Goal: Task Accomplishment & Management: Complete application form

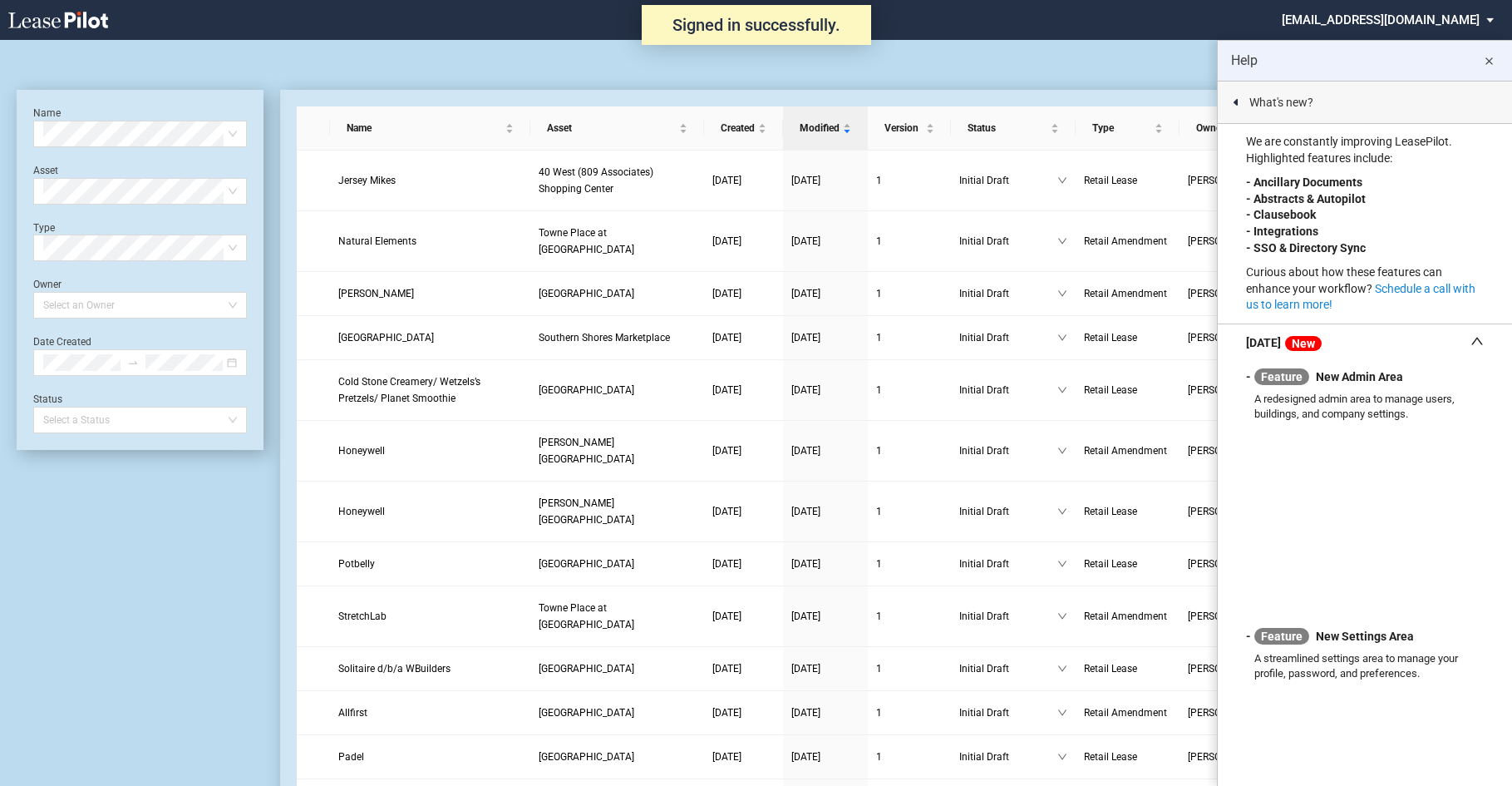
click at [1492, 58] on md-icon "close" at bounding box center [1488, 61] width 20 height 20
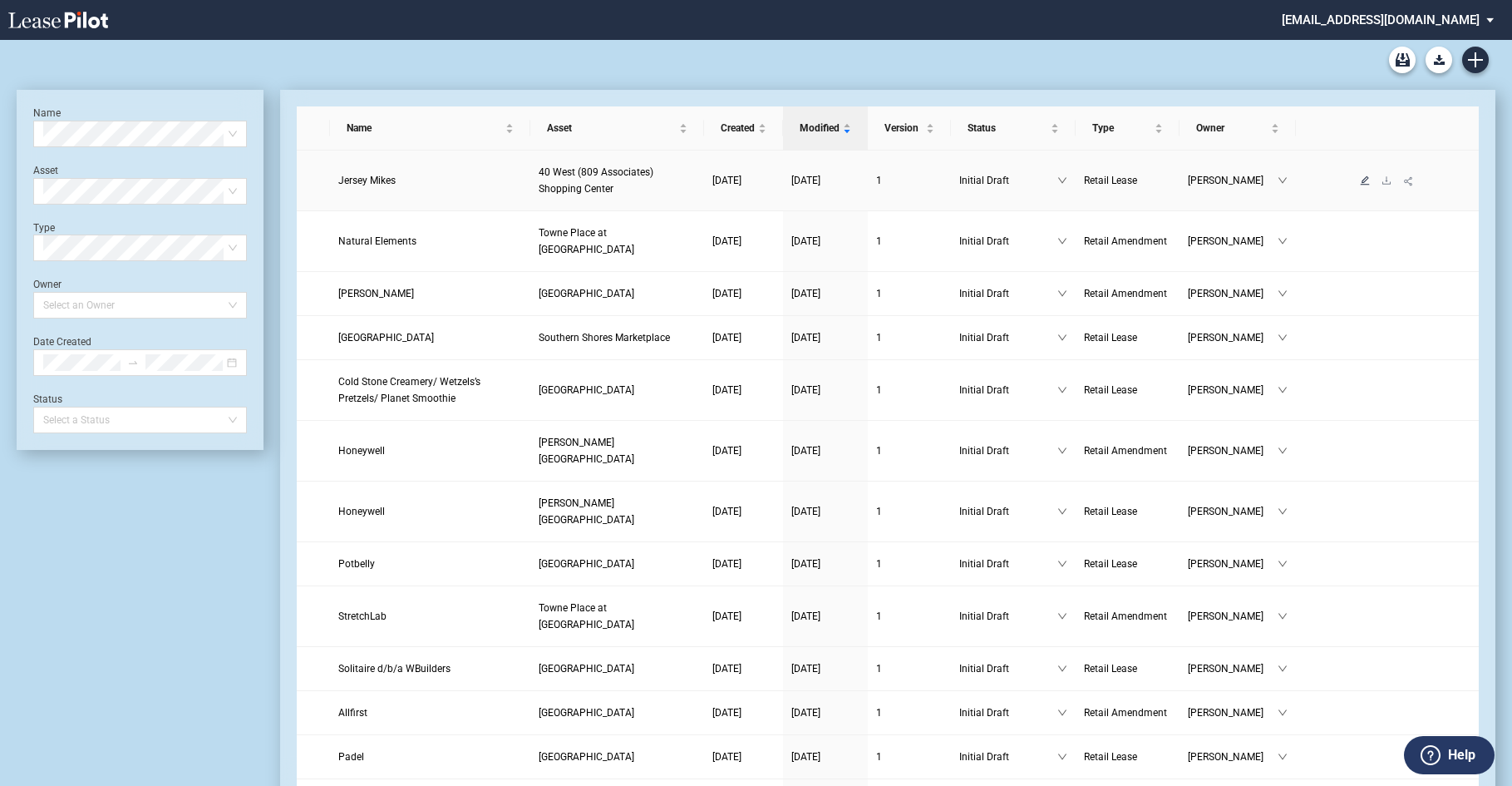
click at [1363, 184] on icon "edit" at bounding box center [1364, 179] width 9 height 9
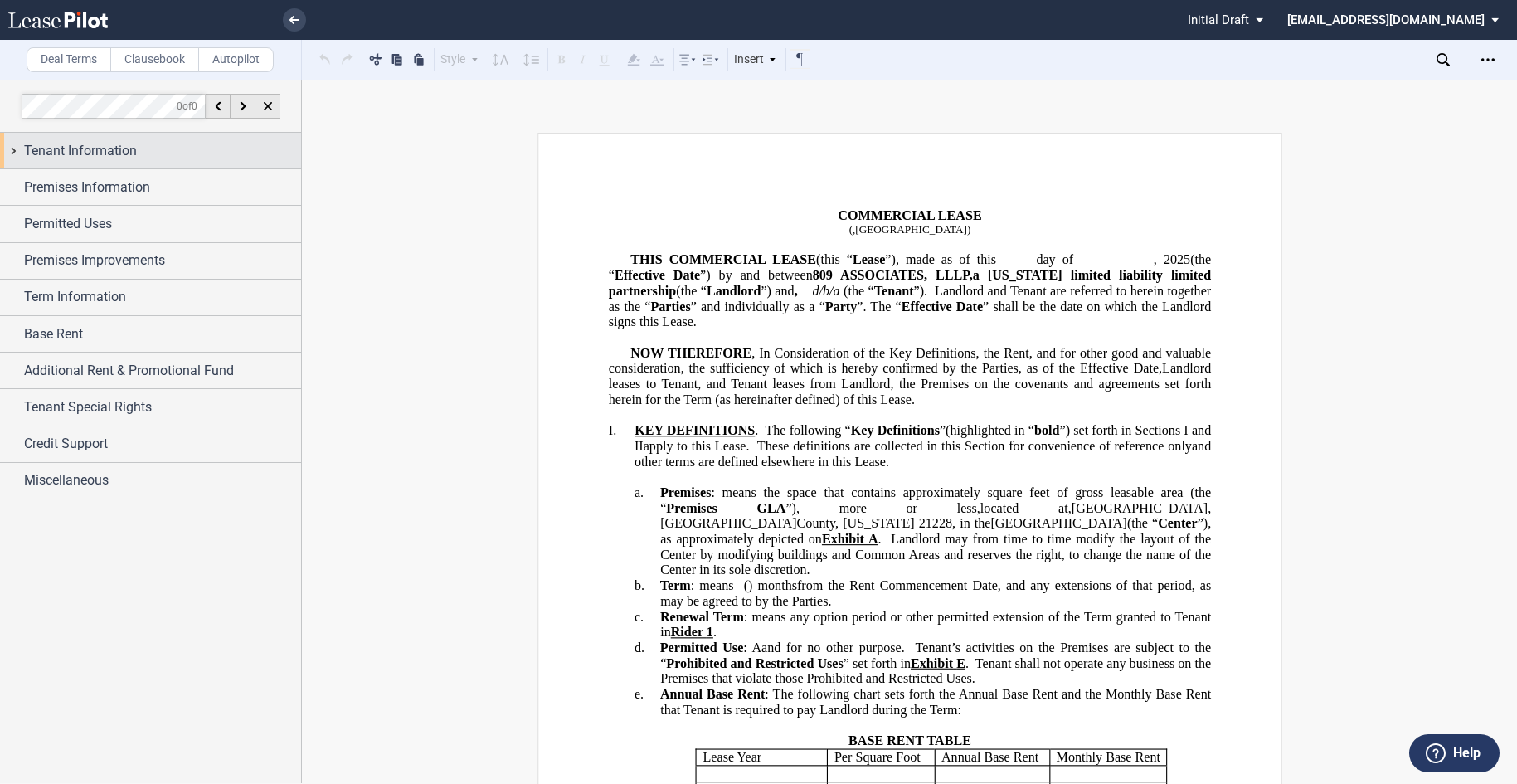
click at [123, 150] on span "Tenant Information" at bounding box center [80, 151] width 113 height 20
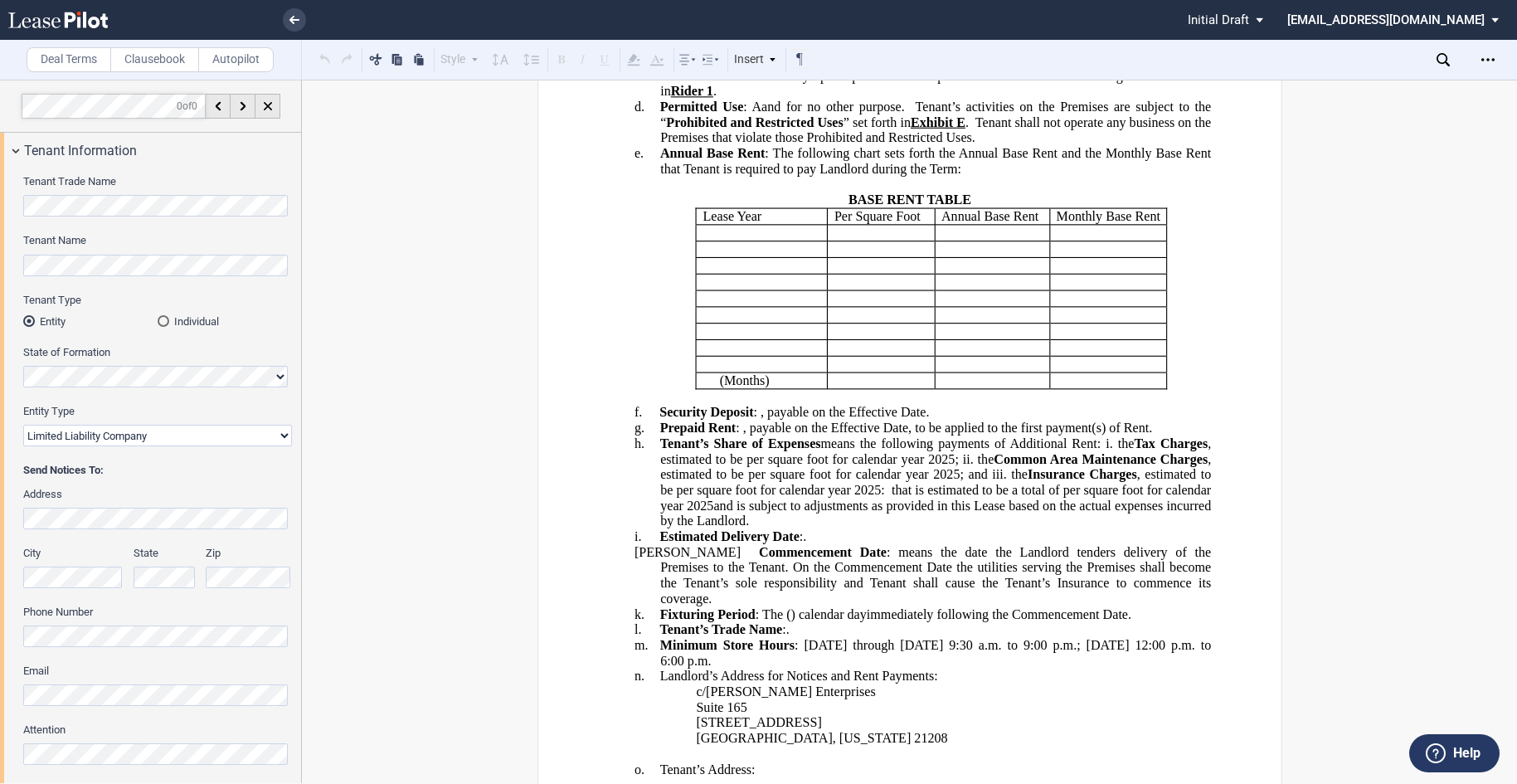
scroll to position [663, 0]
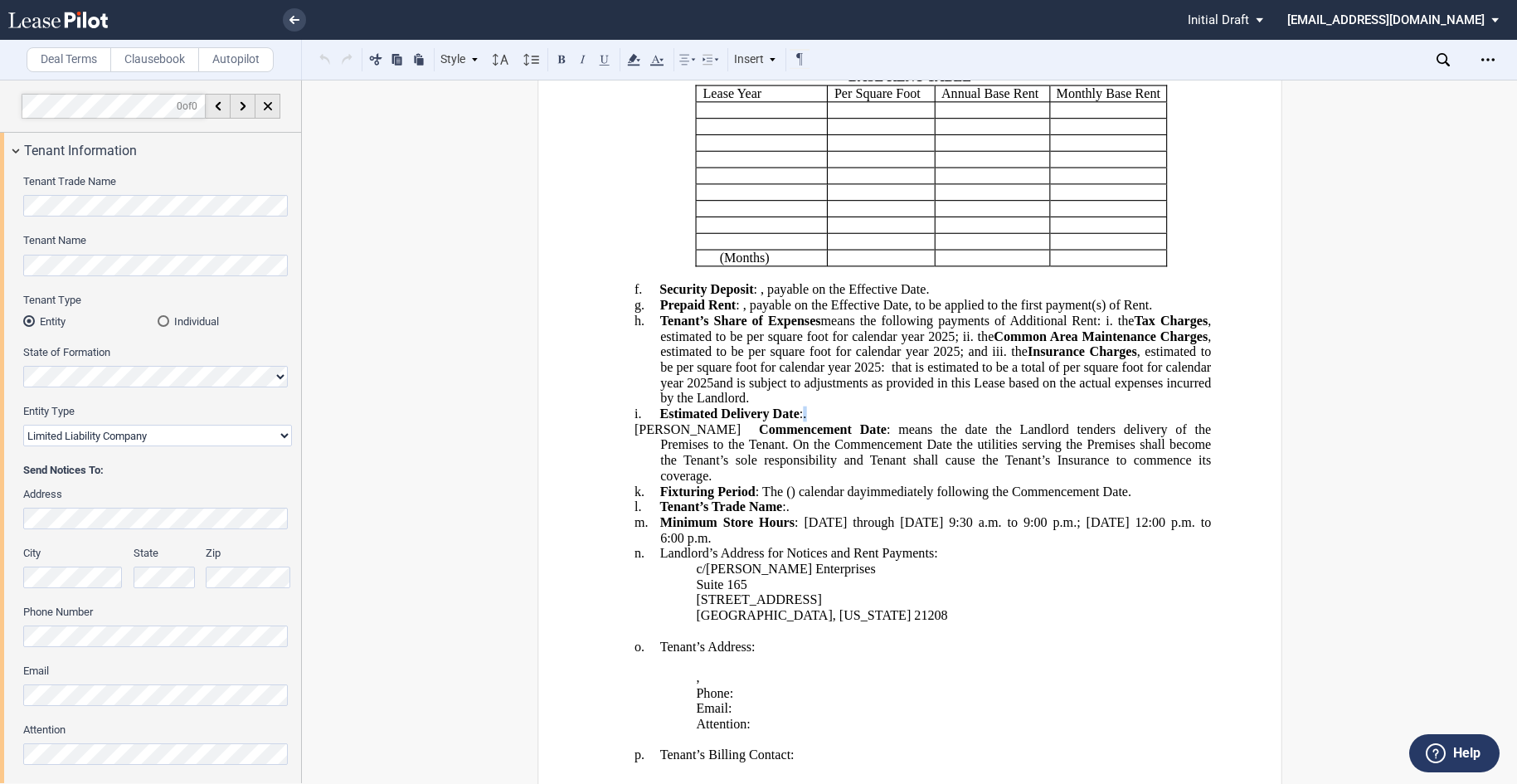
click at [806, 421] on span "Estimated Delivery Date : ﻿ ﻿ ." at bounding box center [733, 413] width 147 height 15
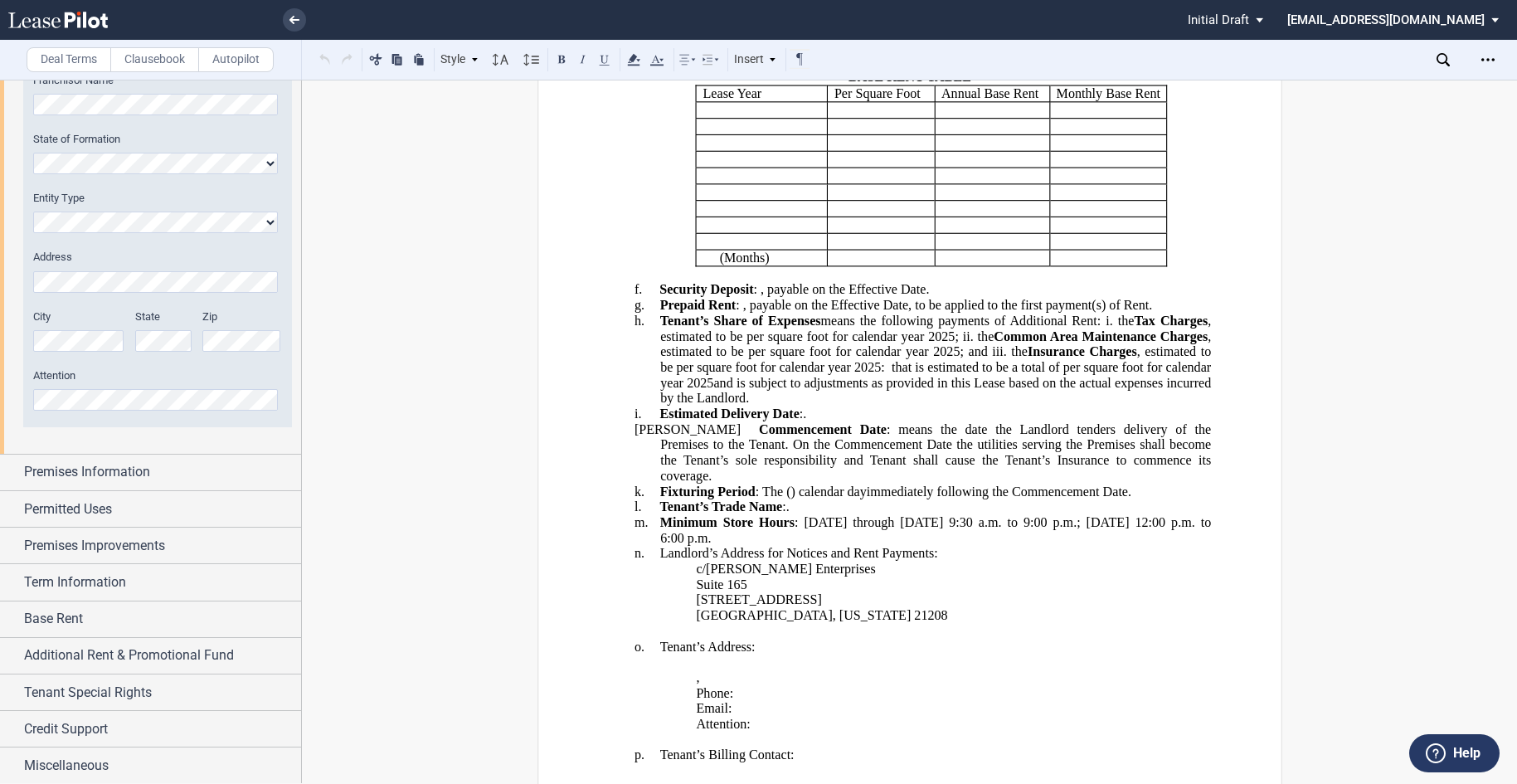
scroll to position [1131, 0]
click at [128, 468] on span "Premises Information" at bounding box center [86, 470] width 126 height 20
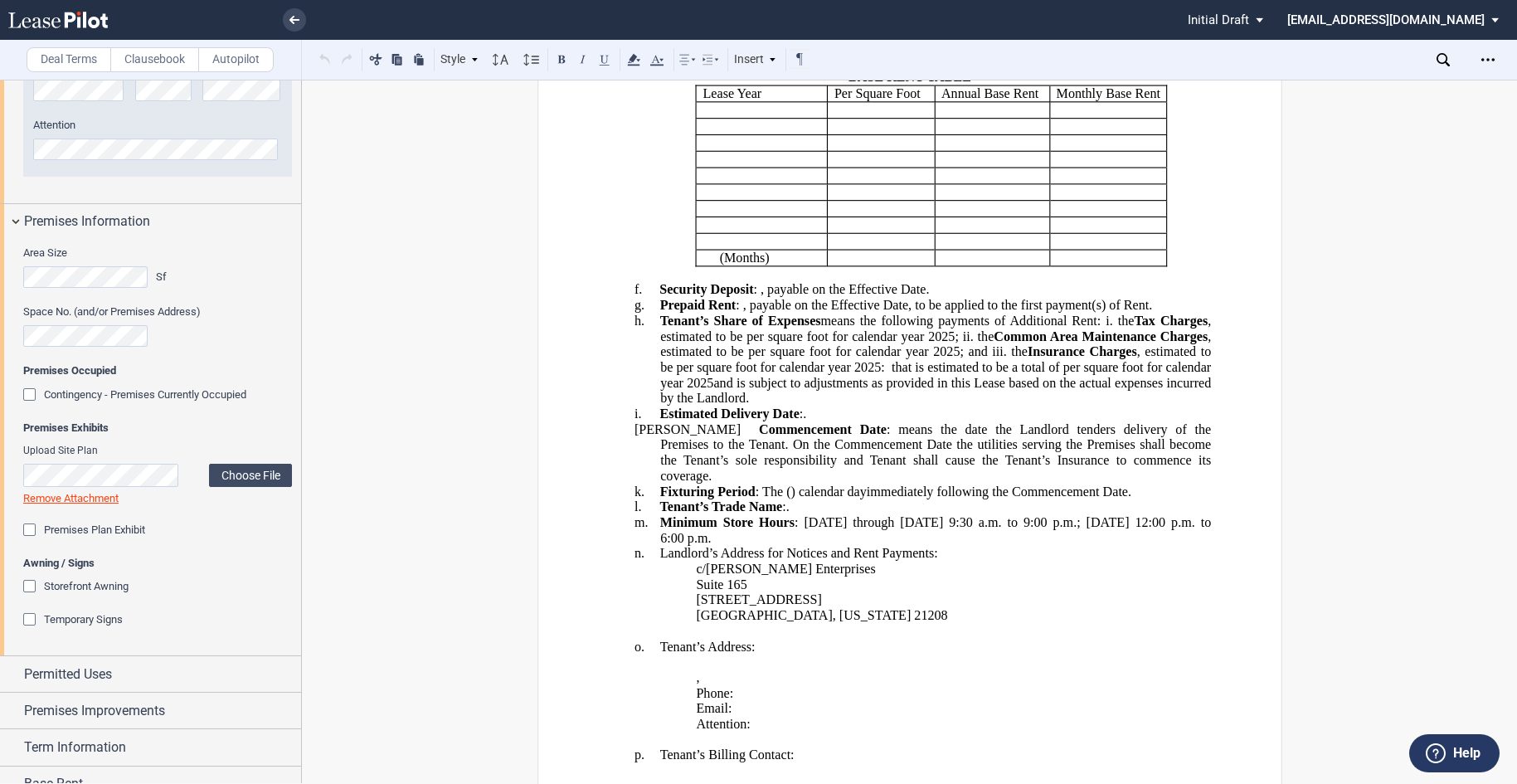
scroll to position [1463, 0]
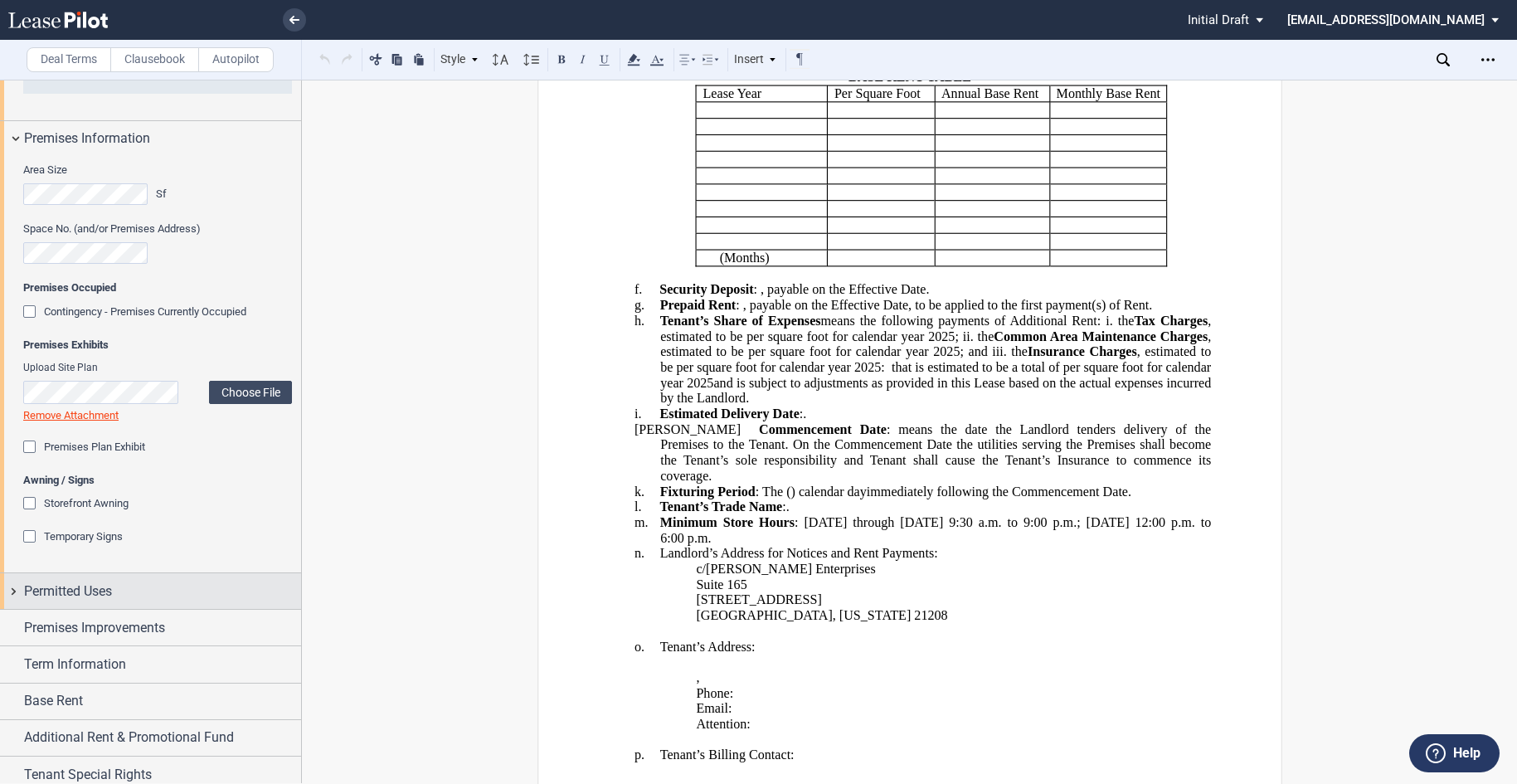
click at [62, 594] on span "Permitted Uses" at bounding box center [68, 591] width 88 height 20
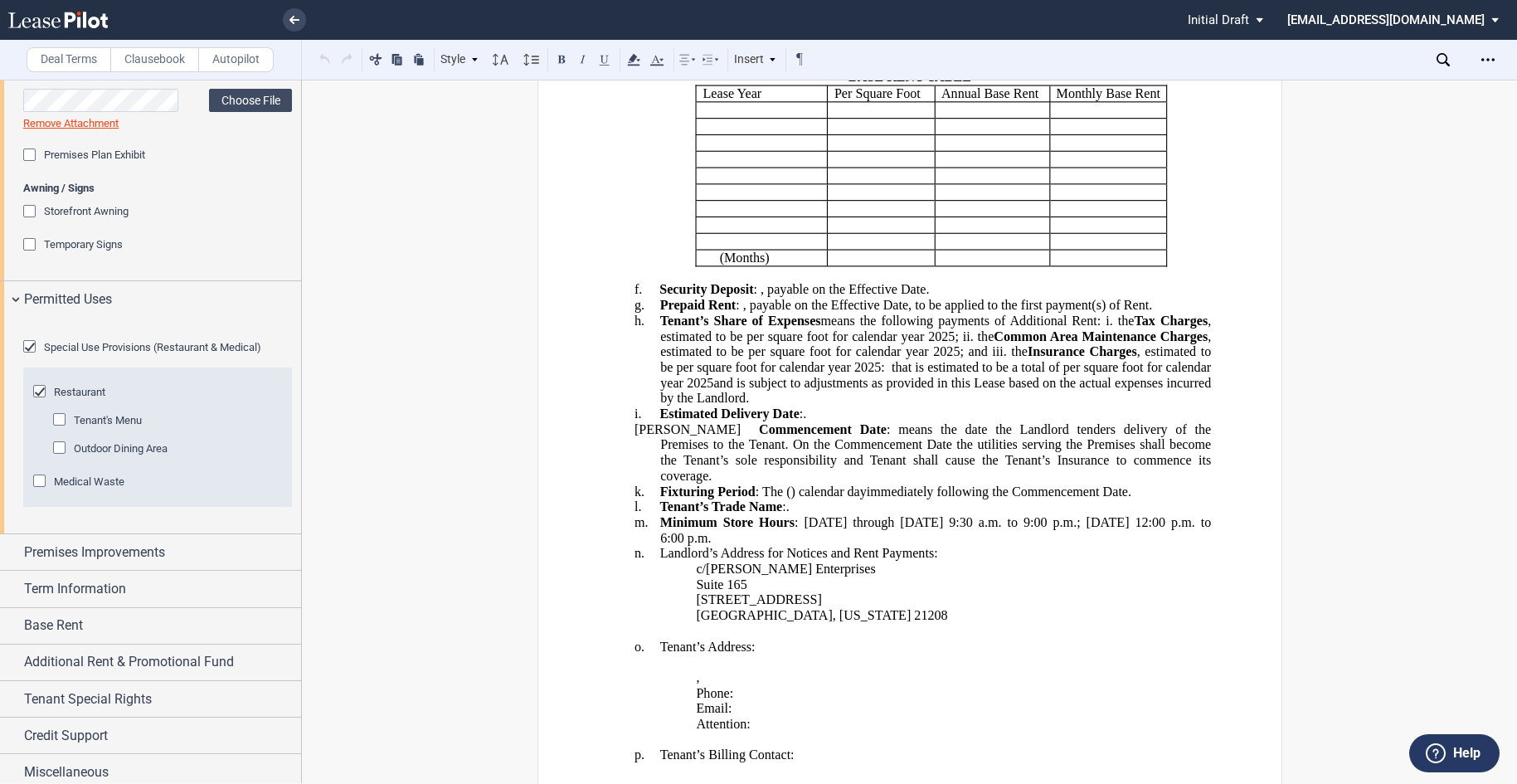
scroll to position [1794, 0]
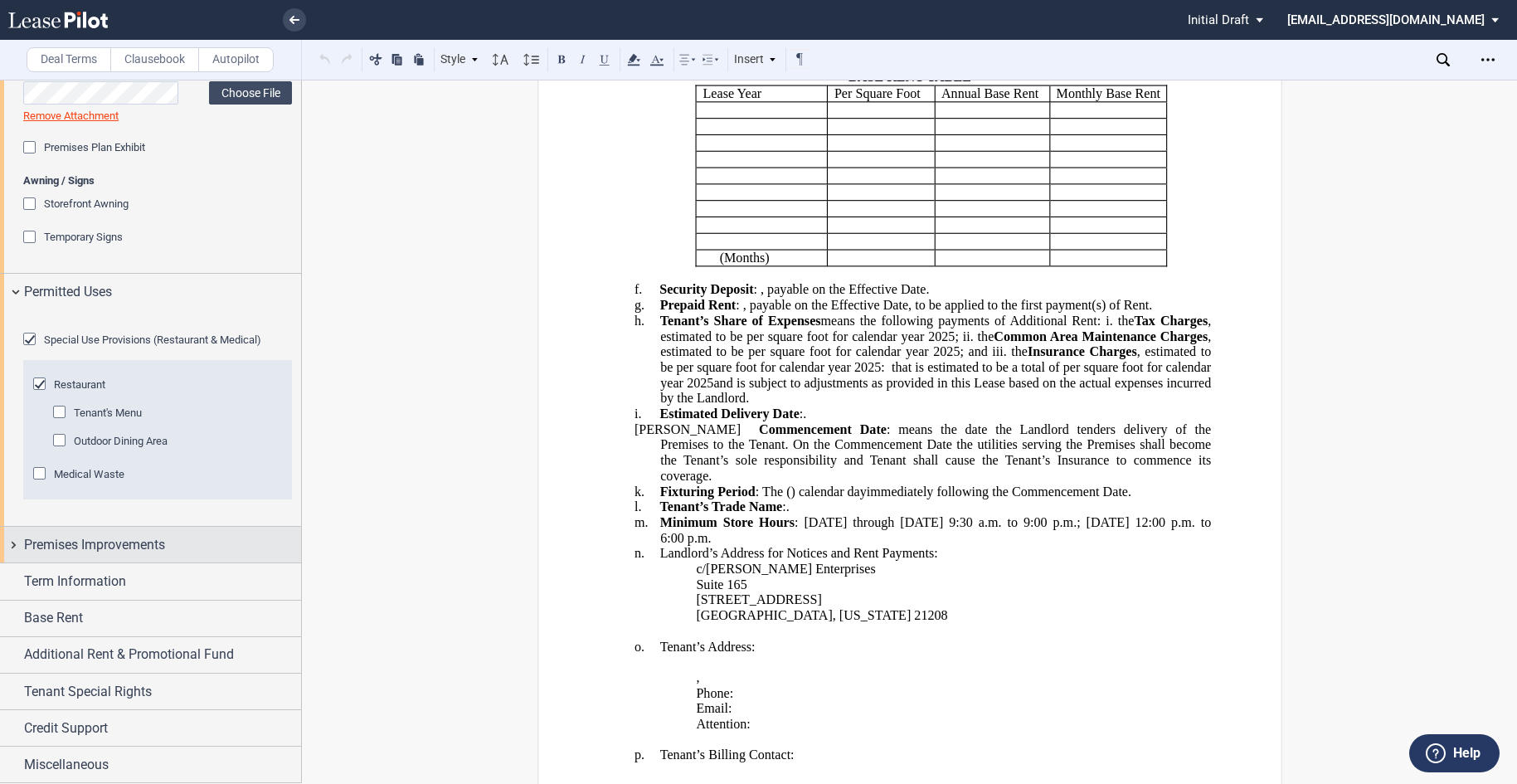
click at [164, 555] on span "Premises Improvements" at bounding box center [94, 544] width 141 height 20
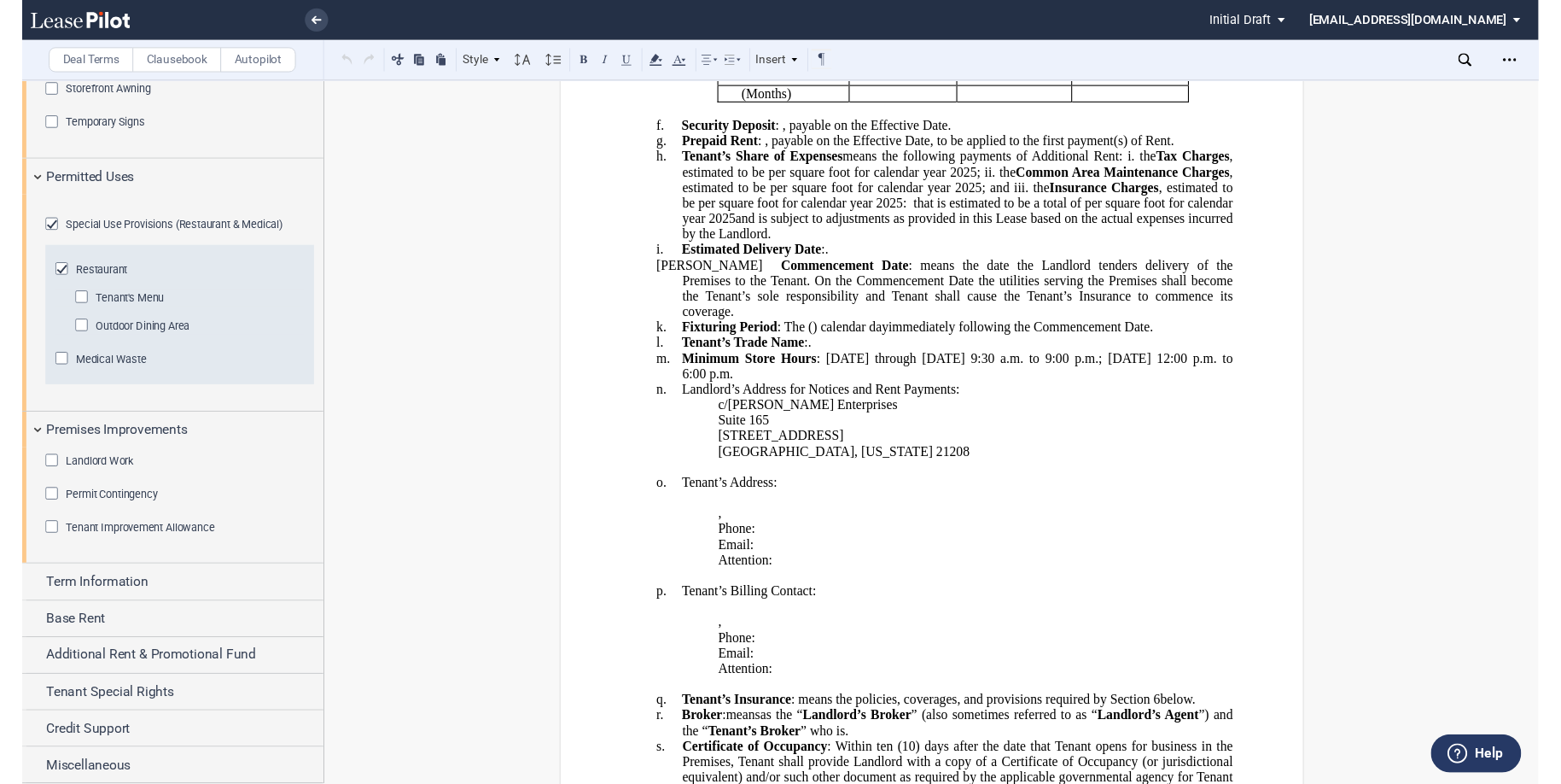
scroll to position [854, 0]
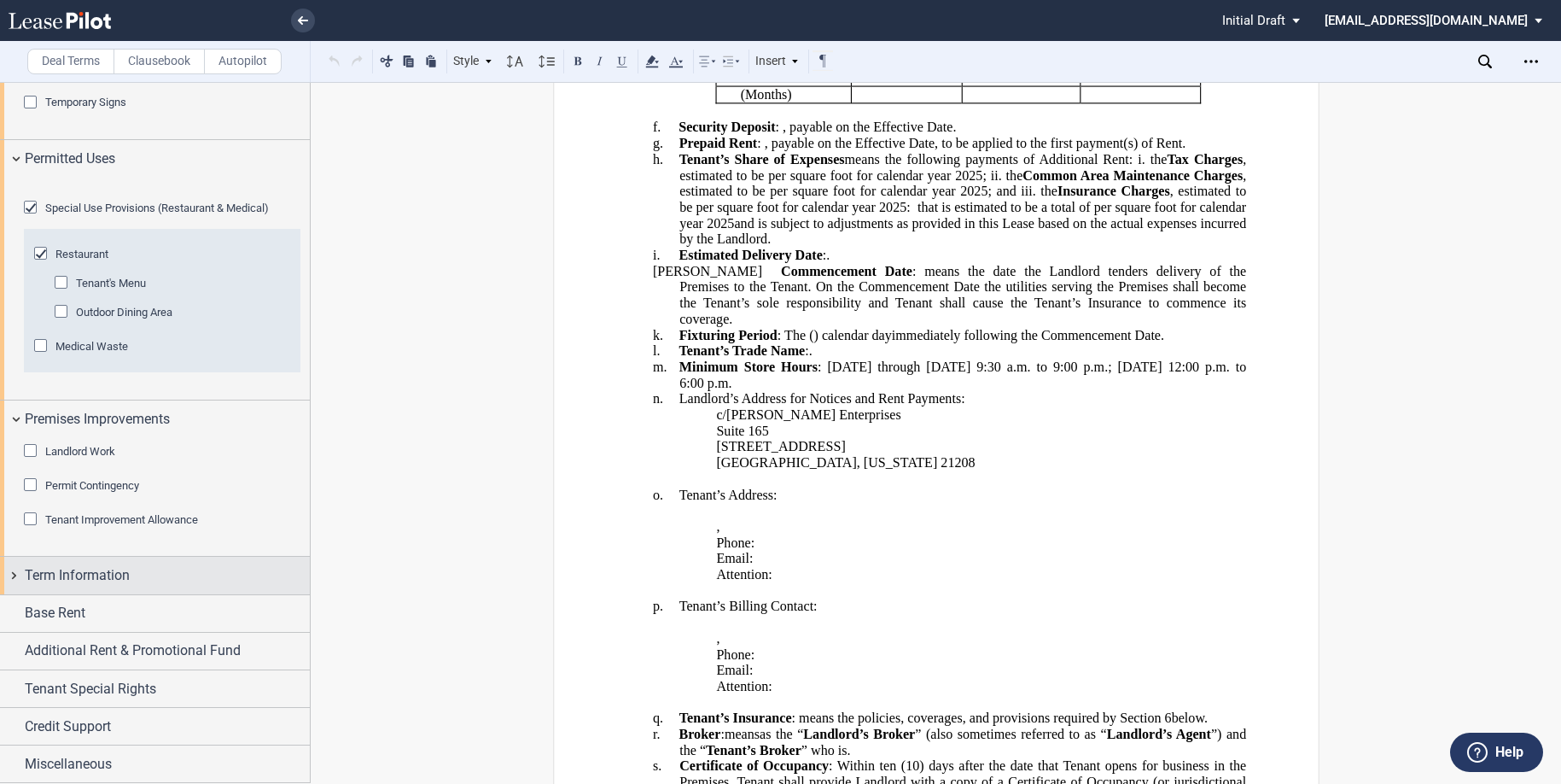
click at [97, 586] on span "Term Information" at bounding box center [77, 575] width 105 height 20
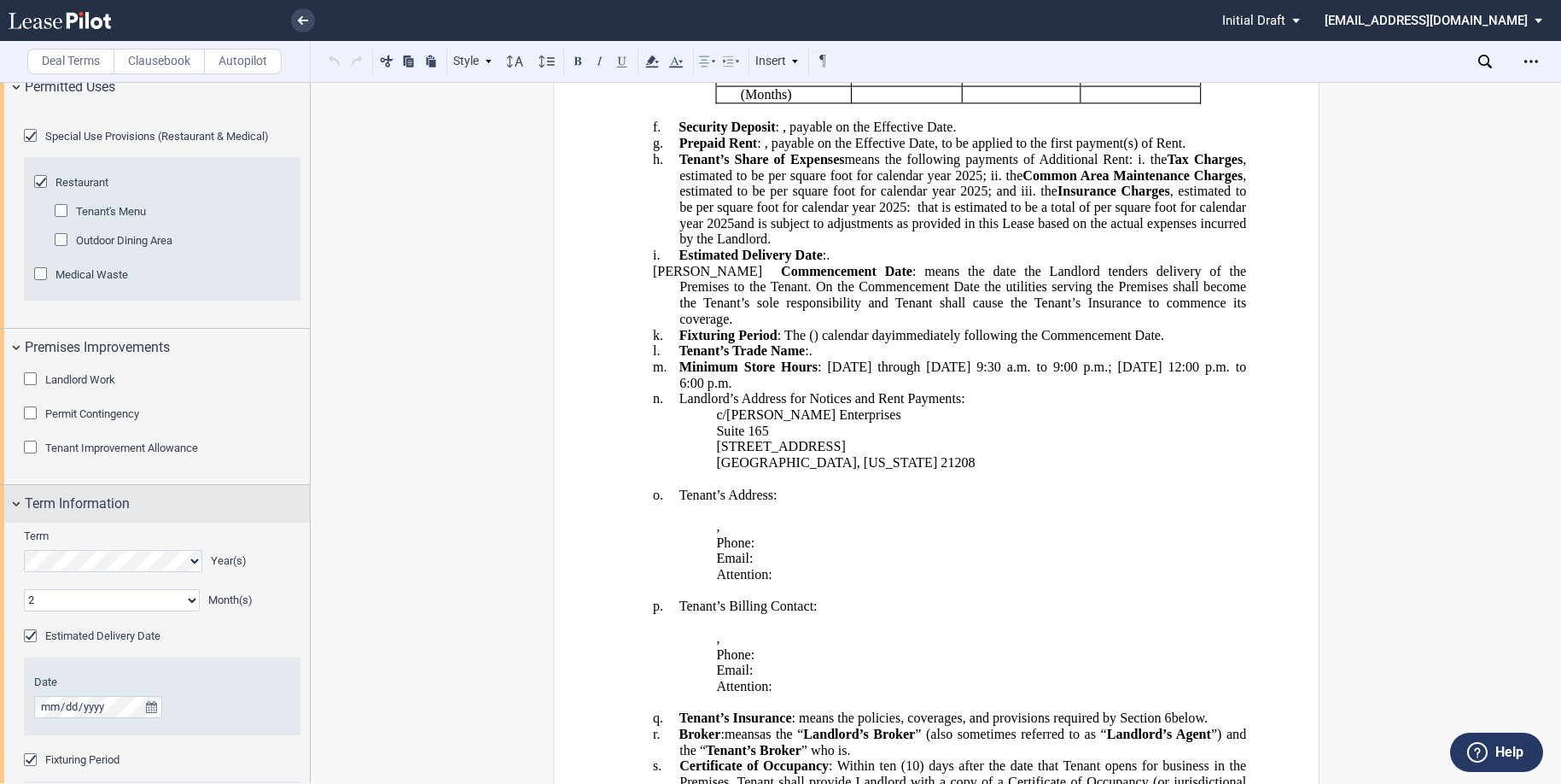
scroll to position [2197, 0]
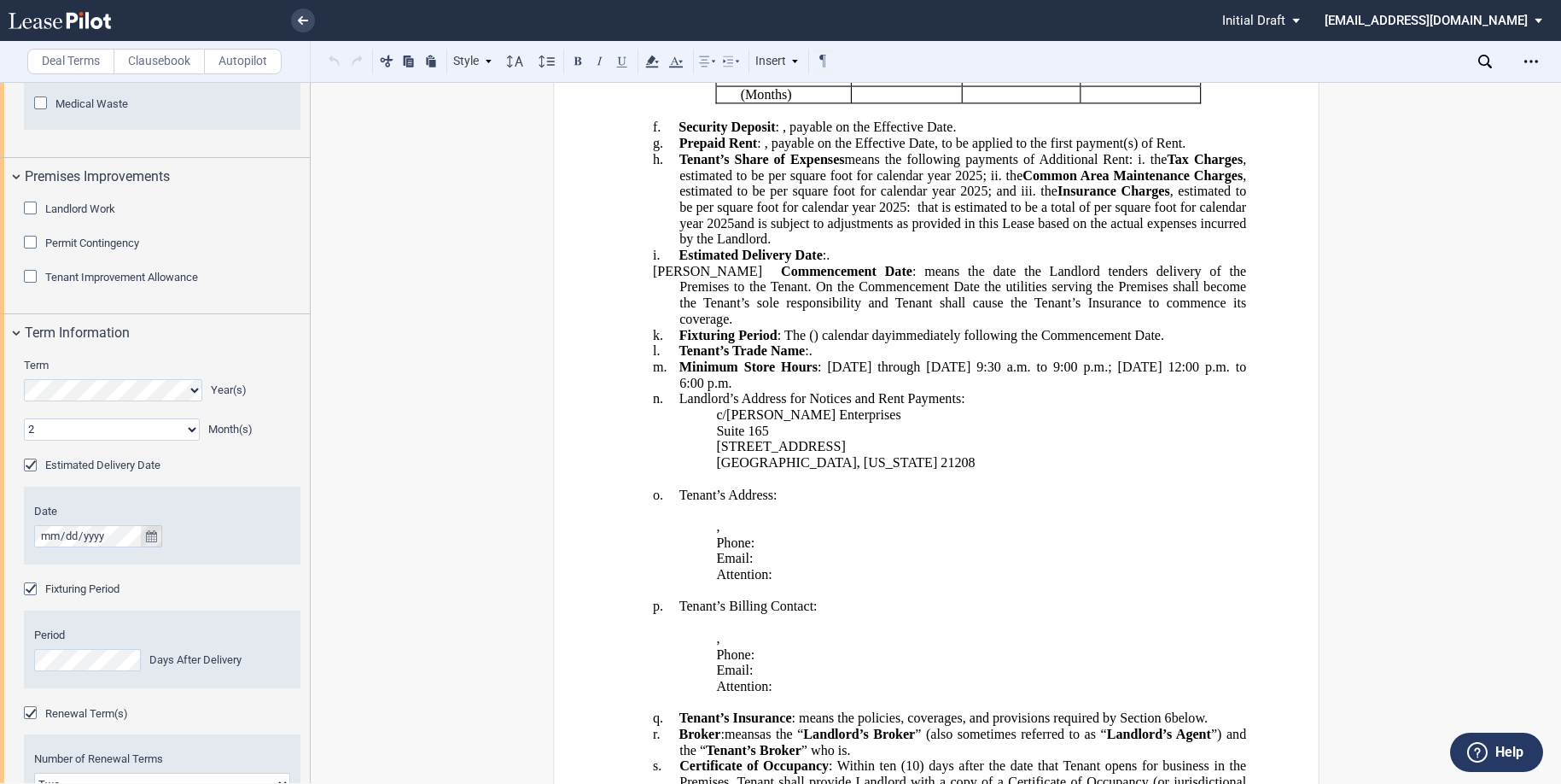
click at [150, 542] on icon "true" at bounding box center [152, 536] width 11 height 12
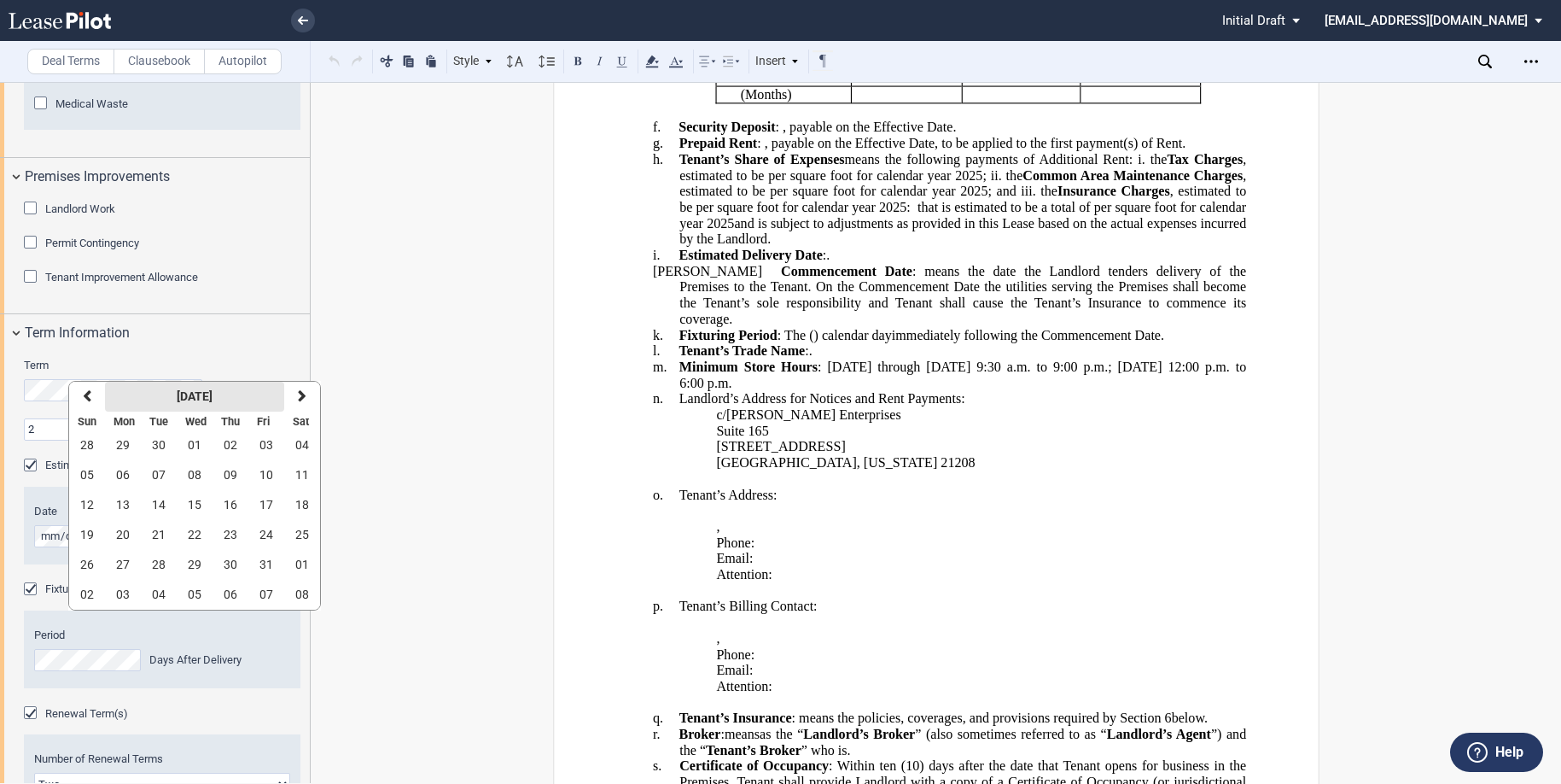
click at [211, 399] on strong "[DATE]" at bounding box center [195, 396] width 36 height 14
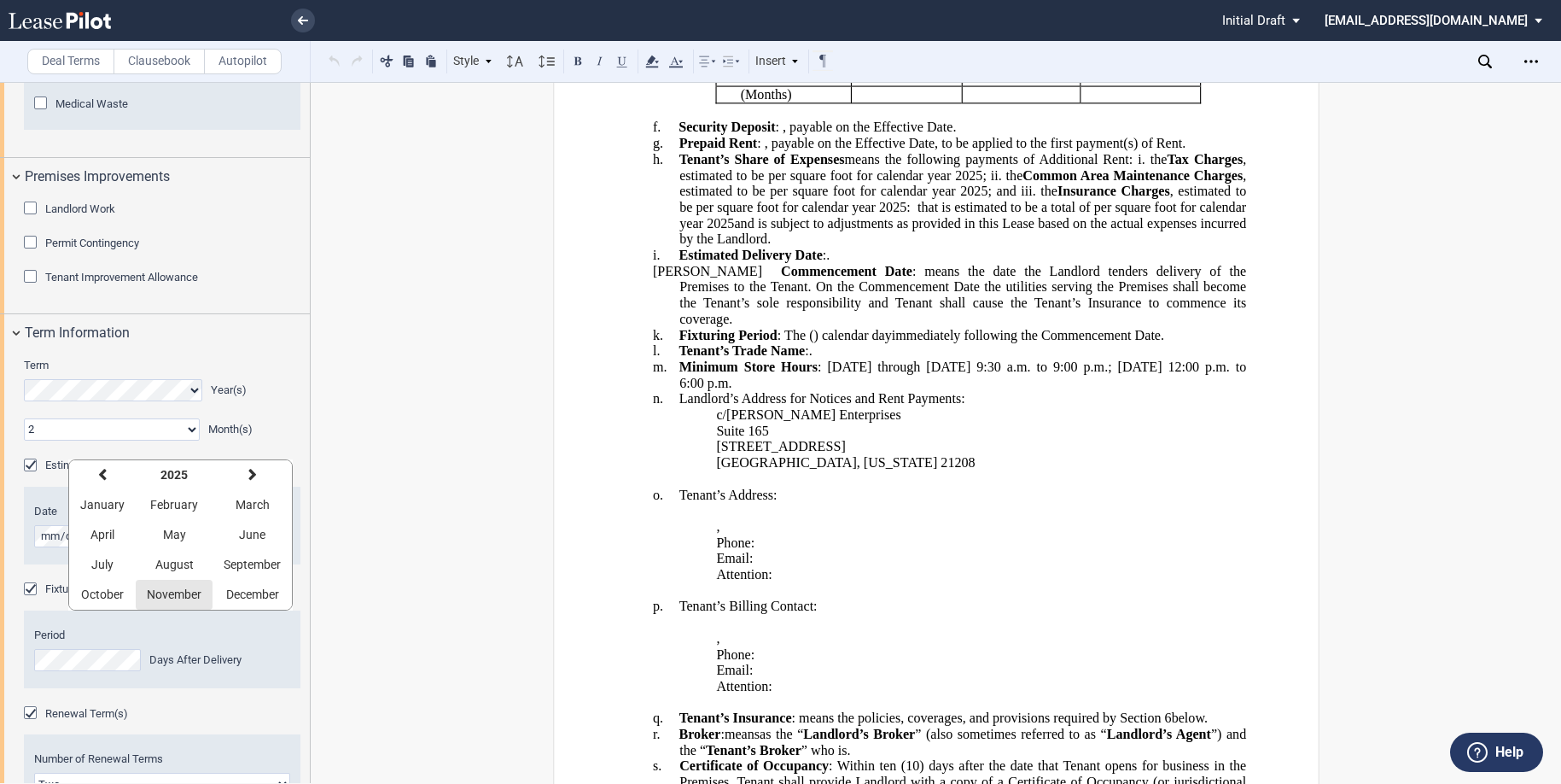
click at [155, 591] on span "November" at bounding box center [174, 595] width 55 height 14
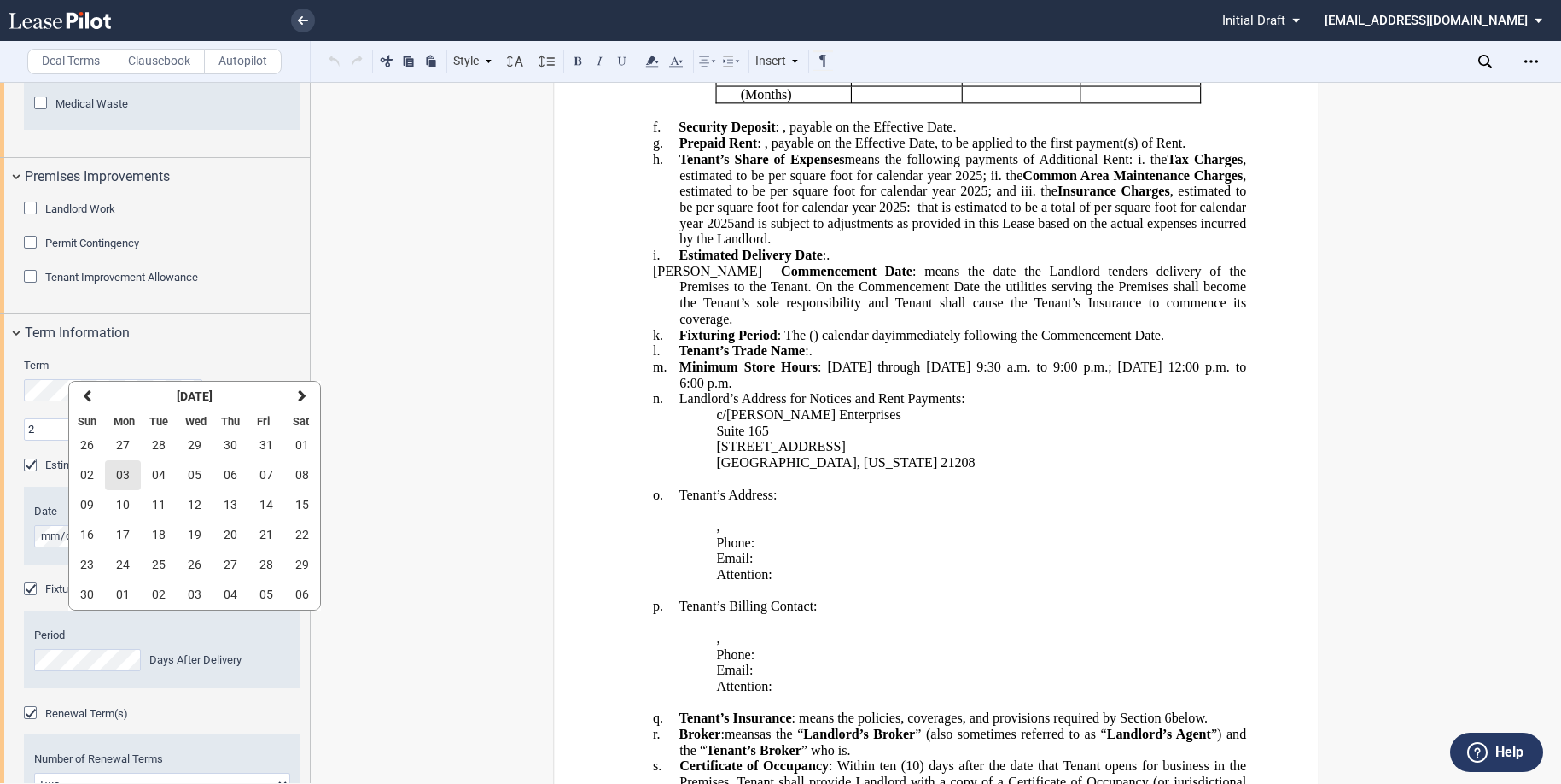
click at [135, 468] on button "03" at bounding box center [122, 475] width 36 height 30
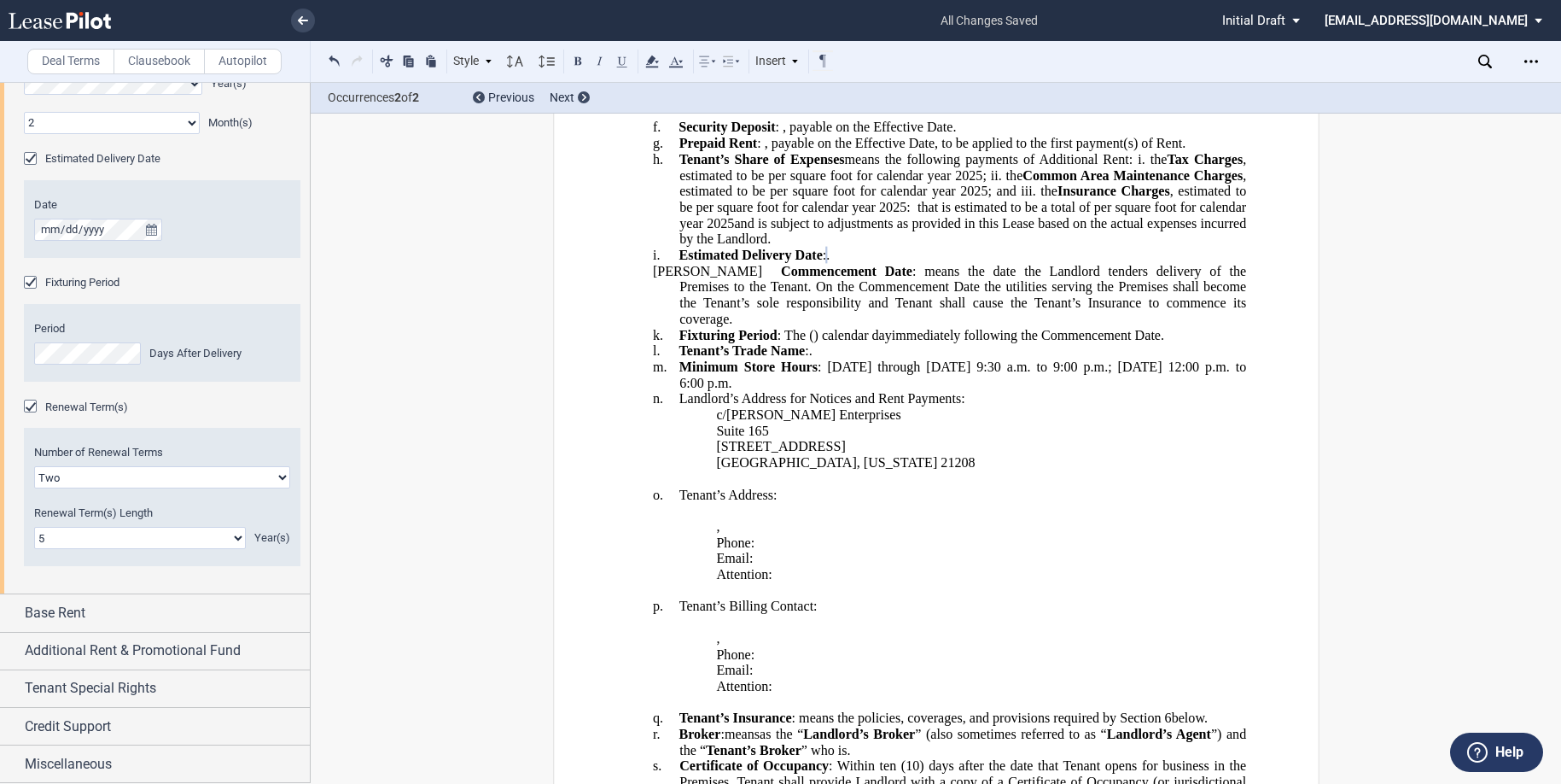
scroll to position [2599, 0]
click at [129, 640] on span "Additional Rent & Promotional Fund" at bounding box center [132, 650] width 216 height 20
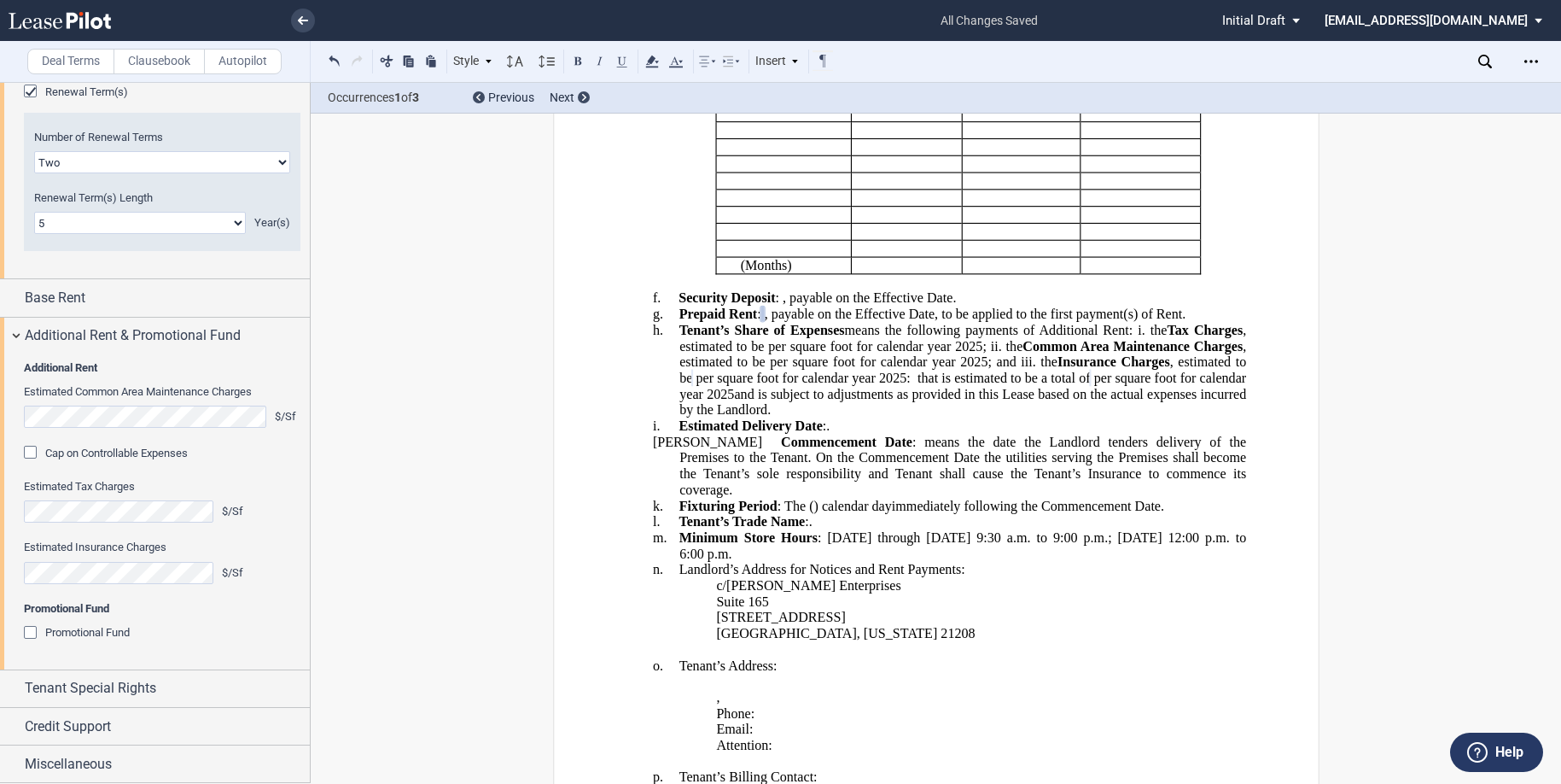
scroll to position [2829, 0]
click at [31, 462] on div "Cap on Controllable Expenses" at bounding box center [32, 454] width 17 height 17
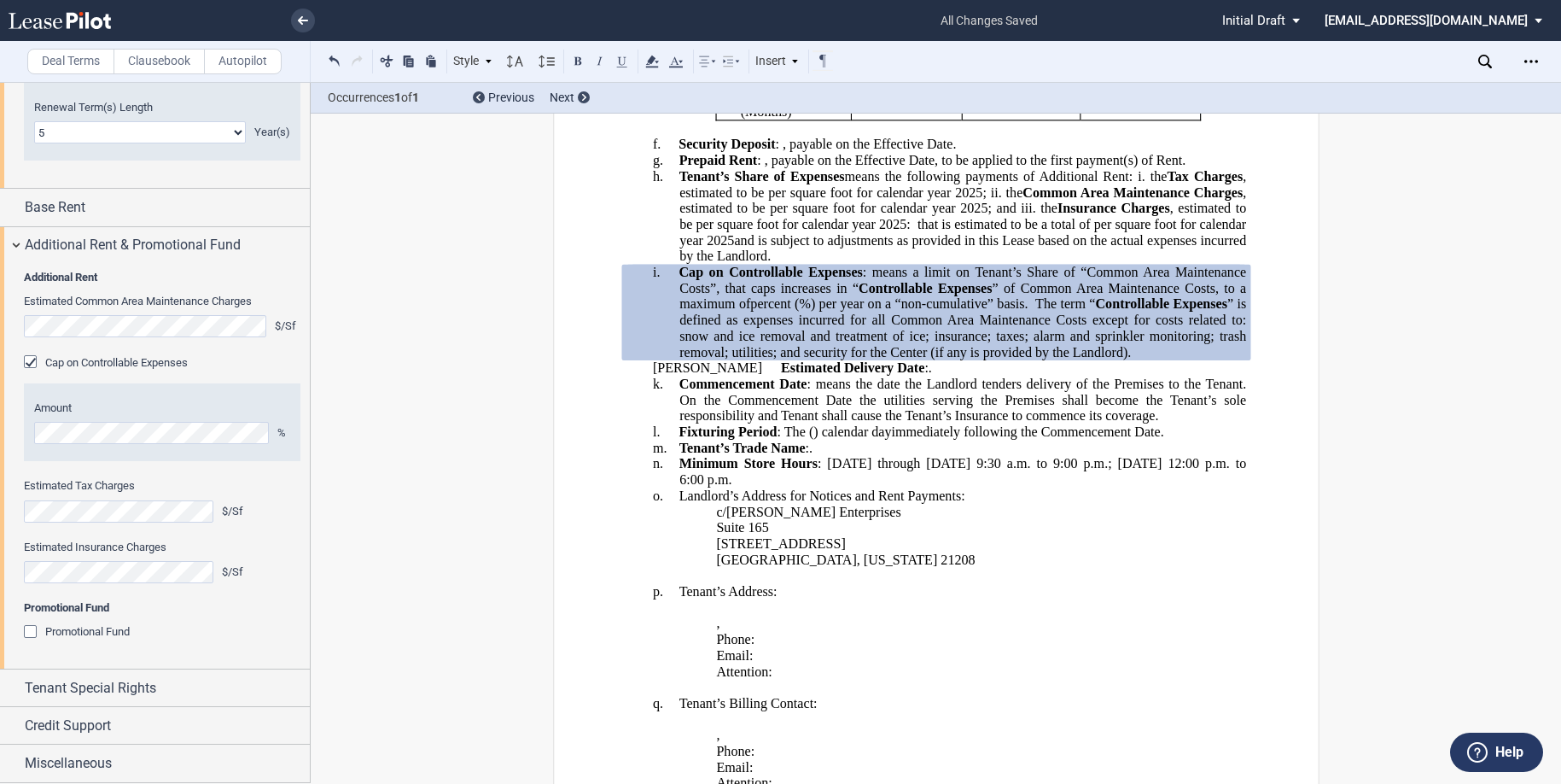
scroll to position [854, 0]
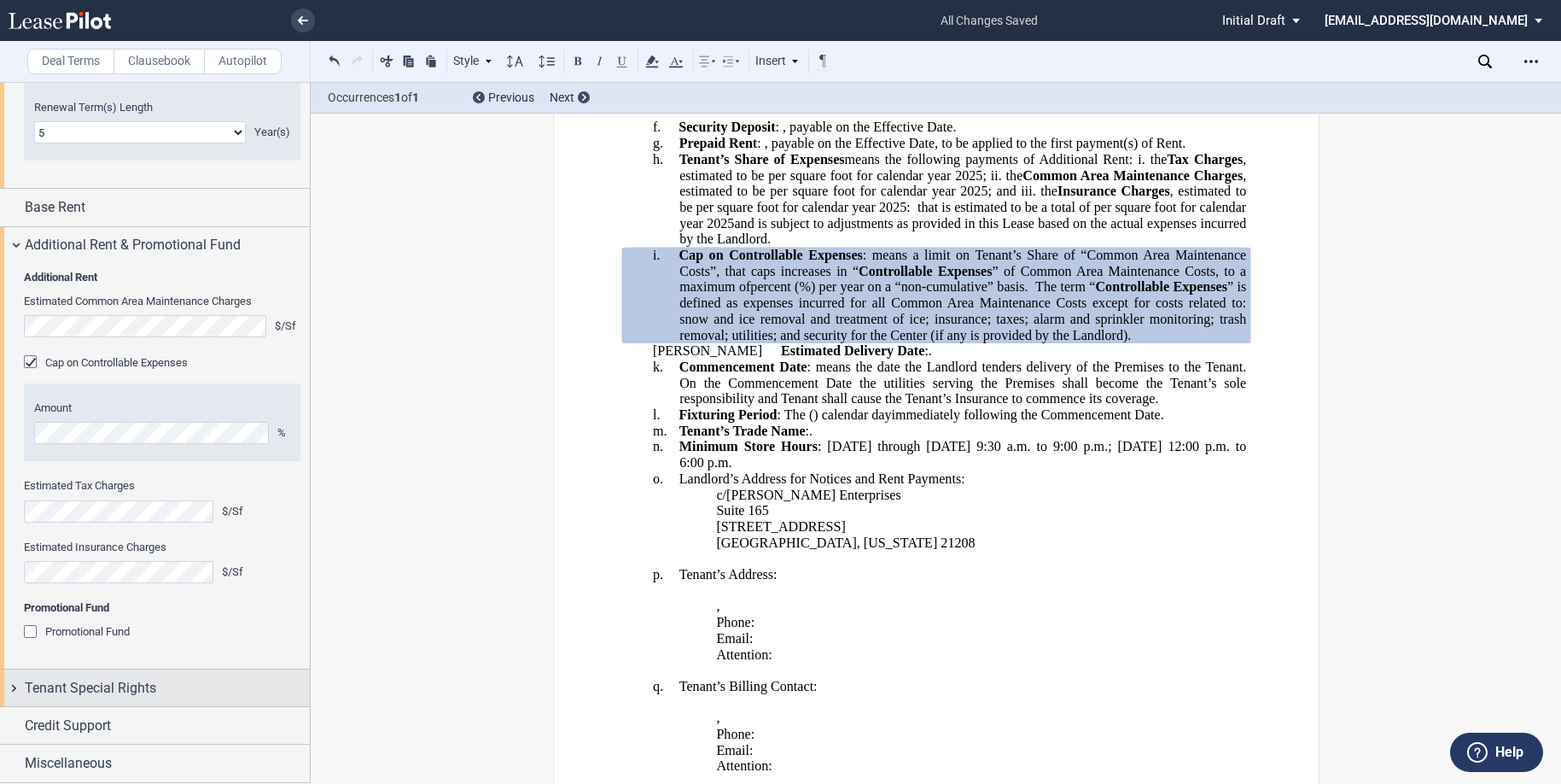
click at [142, 691] on span "Tenant Special Rights" at bounding box center [90, 687] width 131 height 20
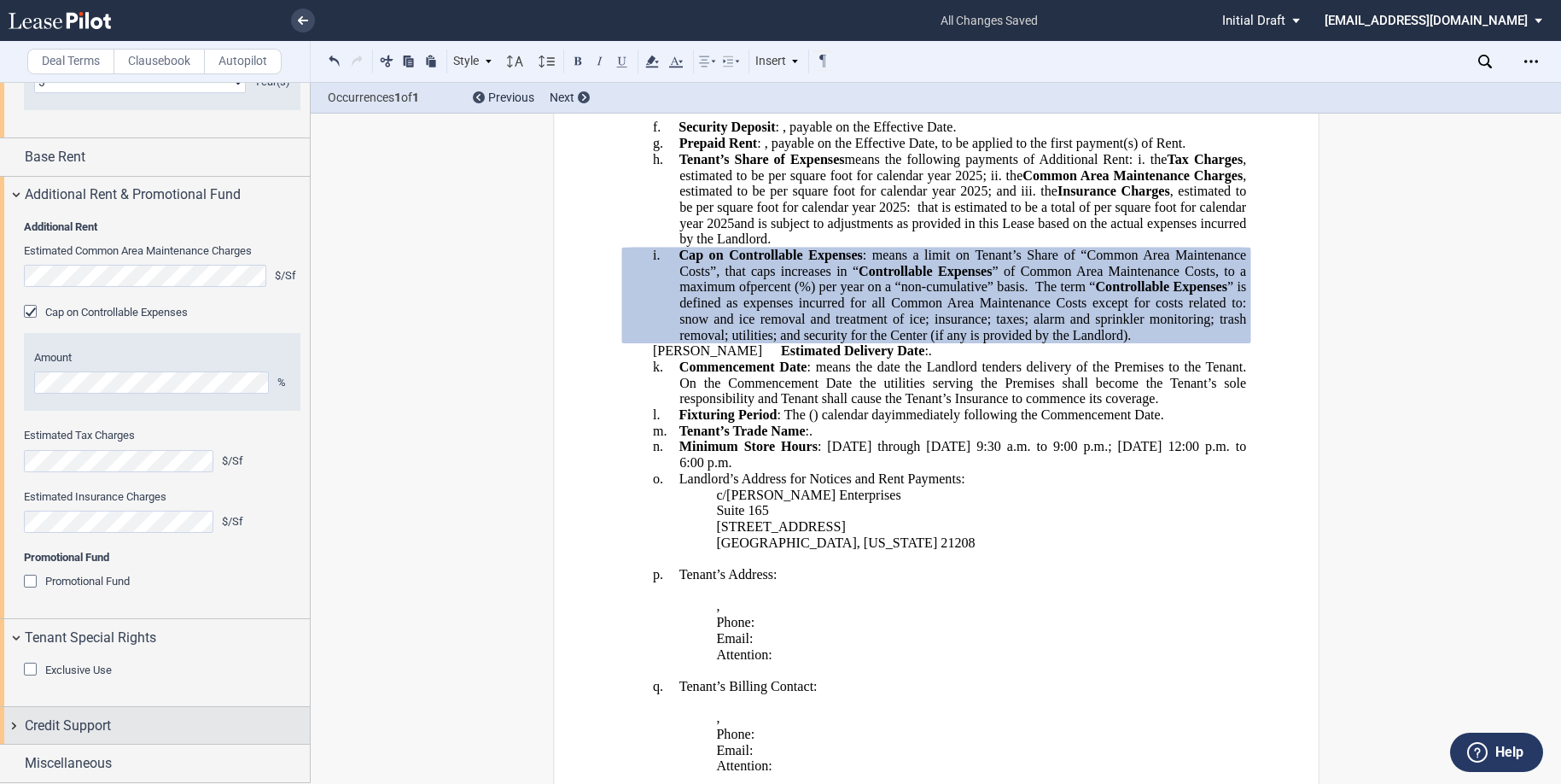
scroll to position [3053, 0]
click at [28, 676] on div "Exclusive Use" at bounding box center [32, 670] width 17 height 17
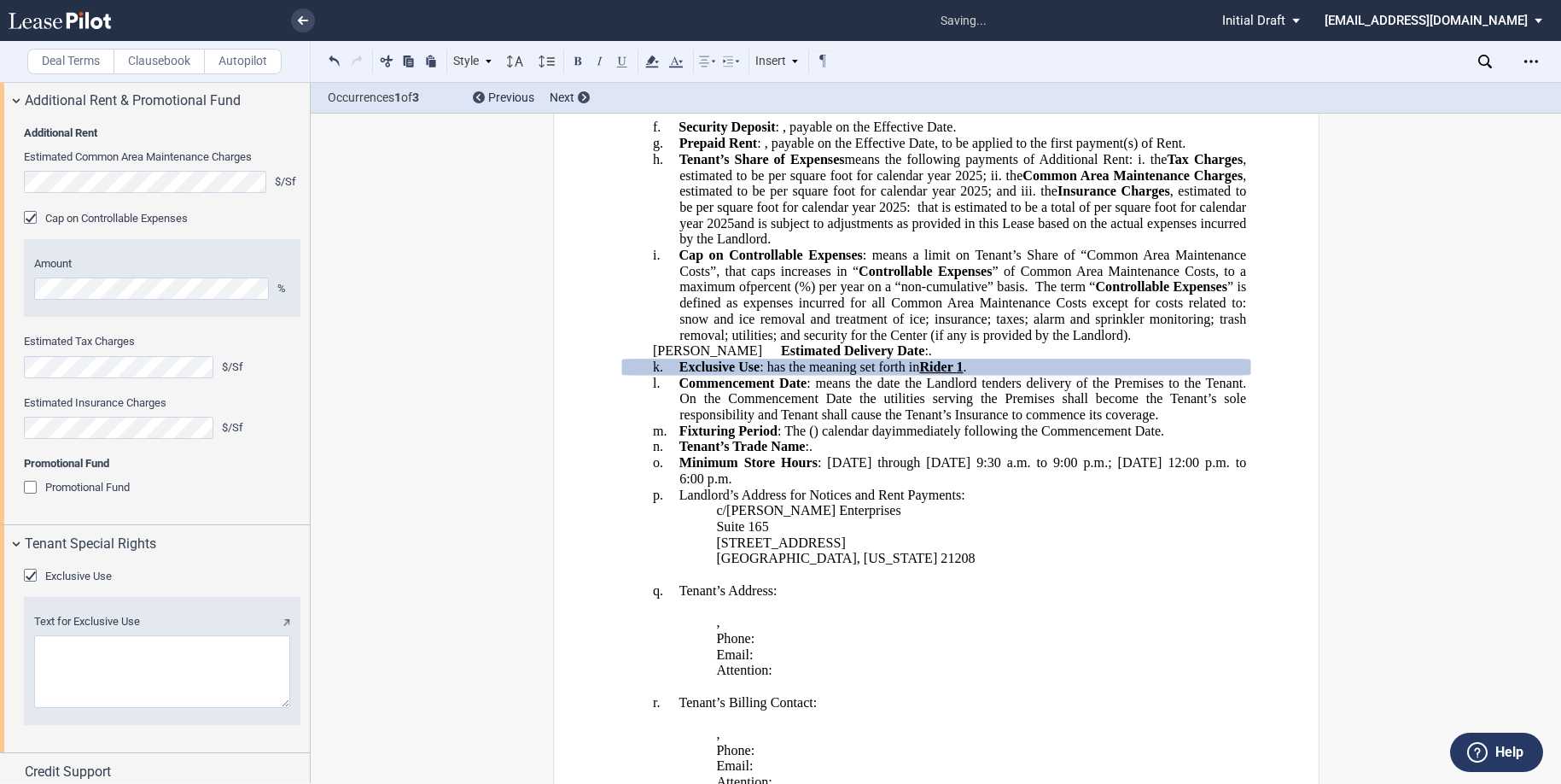
click at [156, 707] on textarea "Text for Exclusive Use" at bounding box center [162, 671] width 256 height 72
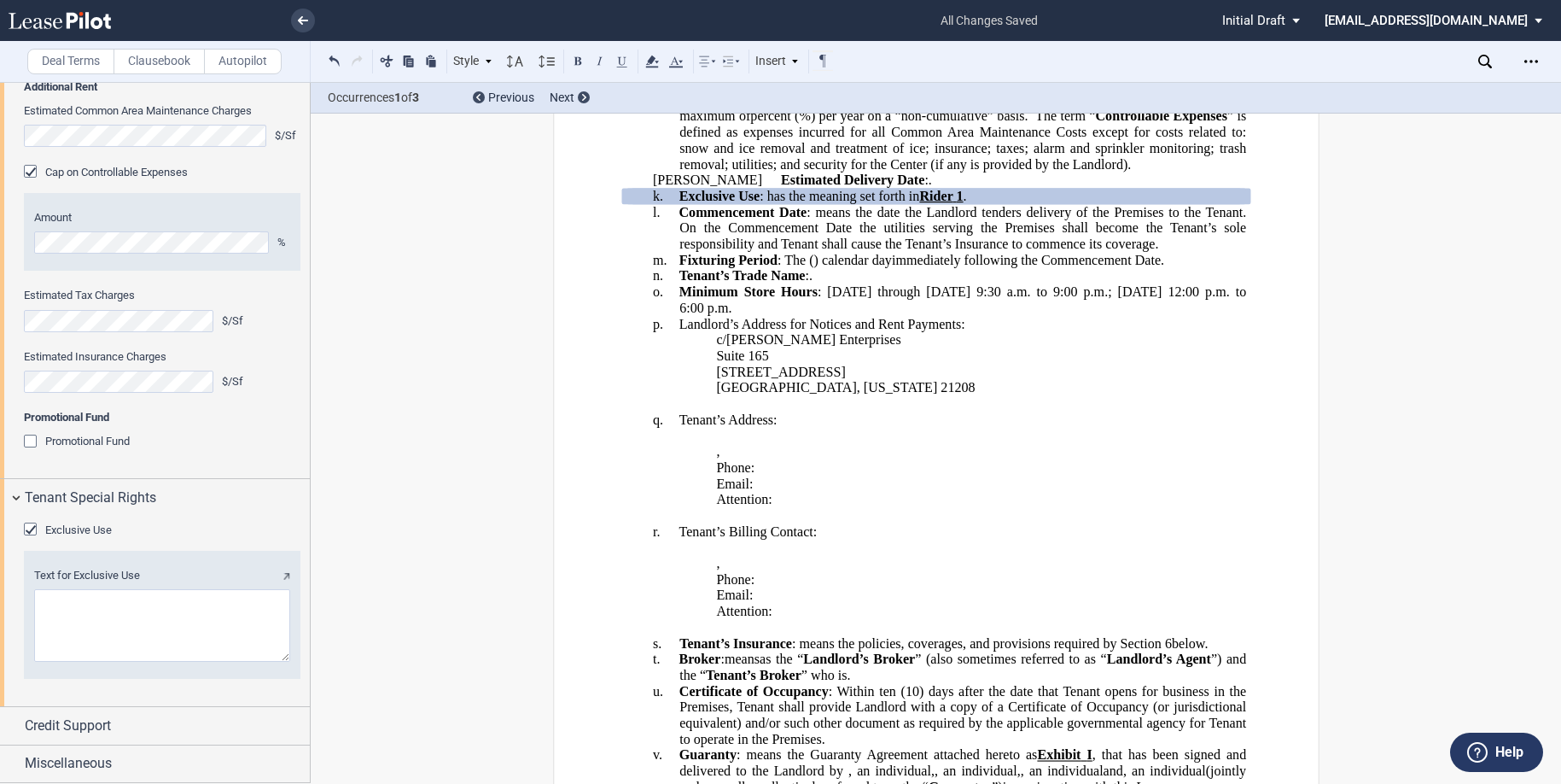
scroll to position [3193, 0]
click at [71, 607] on textarea "Text for Exclusive Use" at bounding box center [162, 625] width 256 height 72
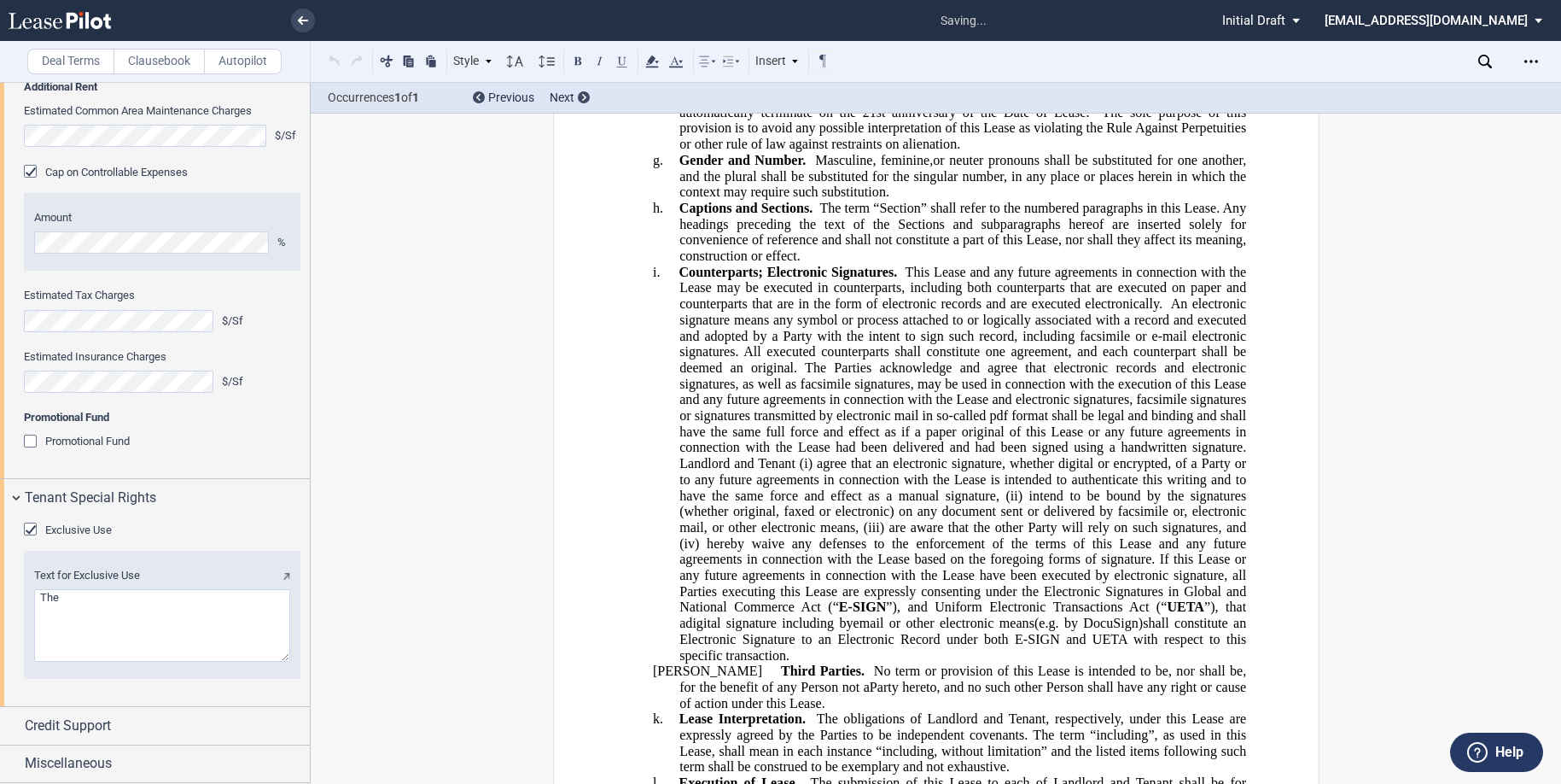
scroll to position [34988, 0]
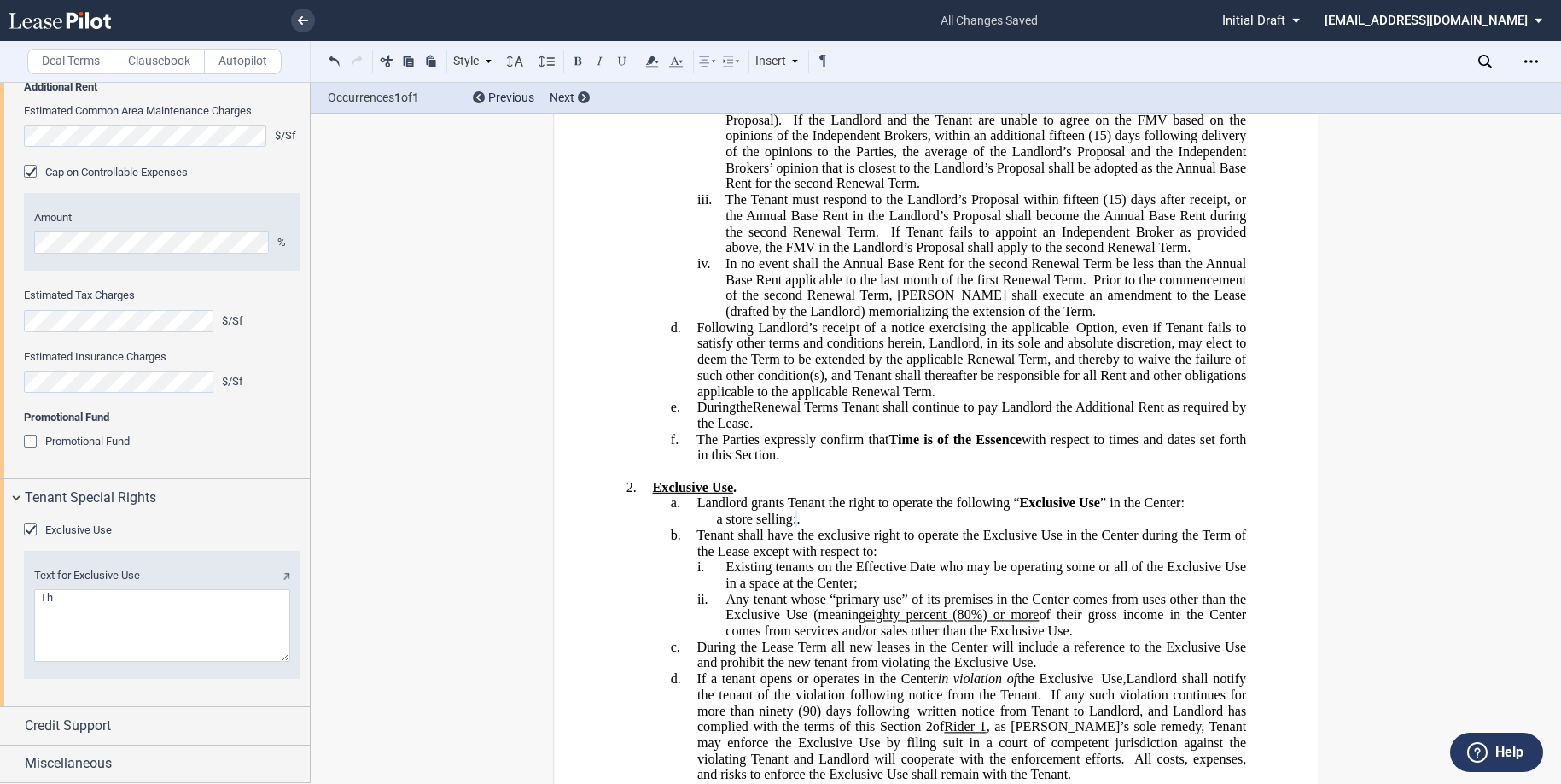
type textarea "T"
click at [107, 630] on textarea "Text for Exclusive Use" at bounding box center [162, 625] width 256 height 72
click at [152, 625] on textarea "Text for Exclusive Use" at bounding box center [162, 625] width 256 height 72
click at [171, 627] on textarea "Text for Exclusive Use" at bounding box center [162, 625] width 256 height 72
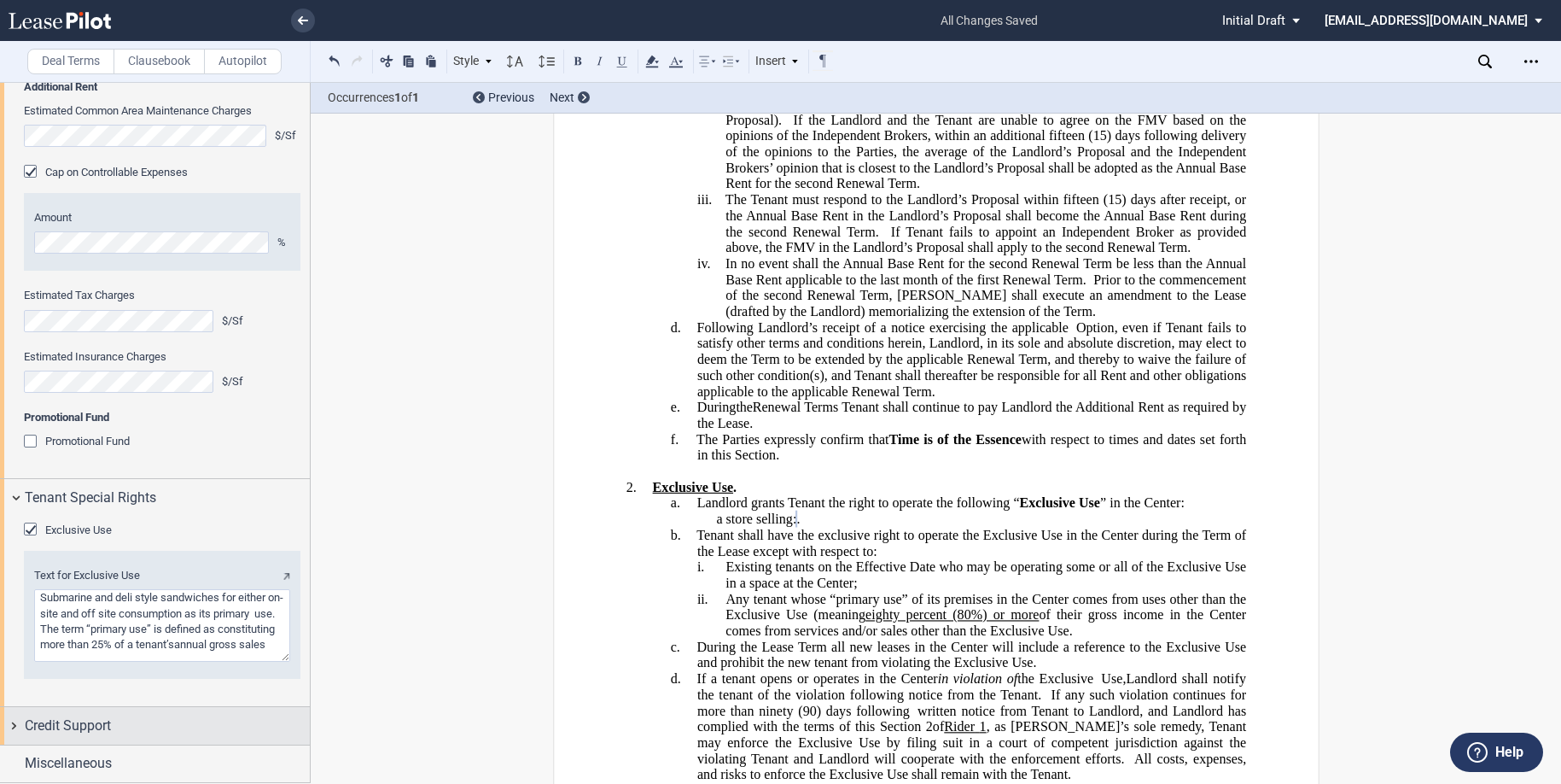
click at [78, 716] on span "Credit Support" at bounding box center [68, 725] width 86 height 20
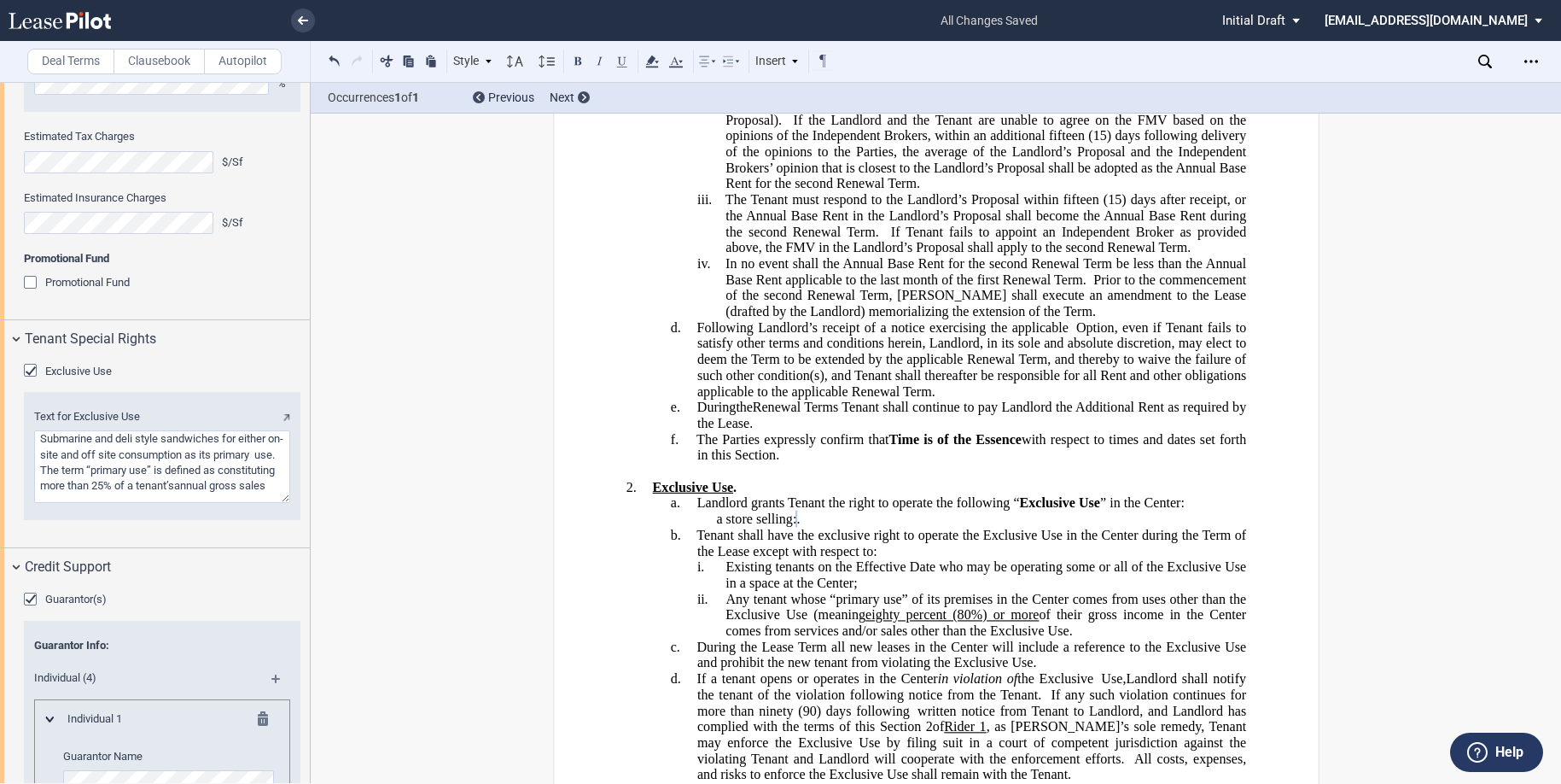
scroll to position [3364, 0]
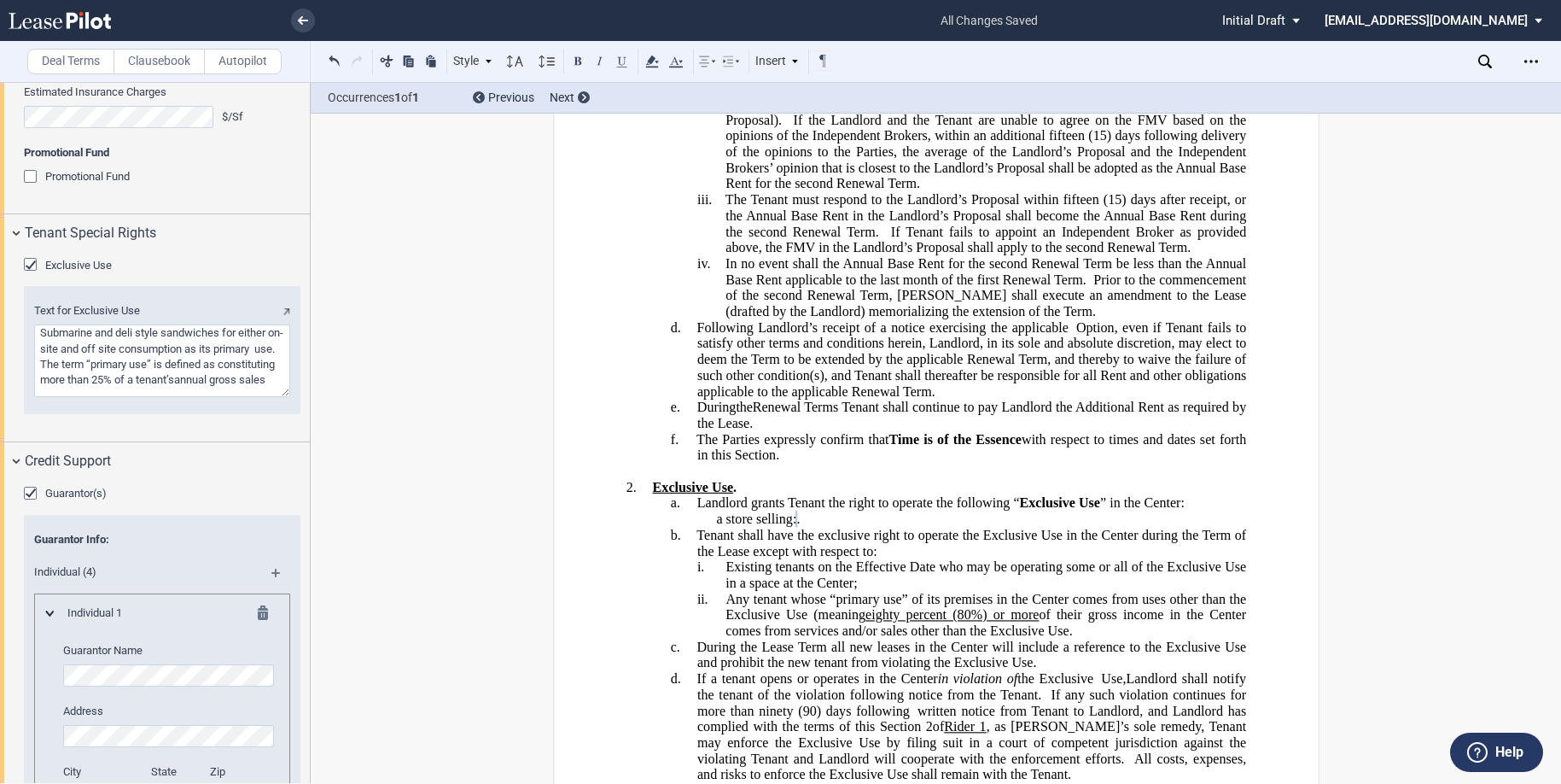
click at [76, 397] on textarea "Text for Exclusive Use" at bounding box center [162, 360] width 256 height 72
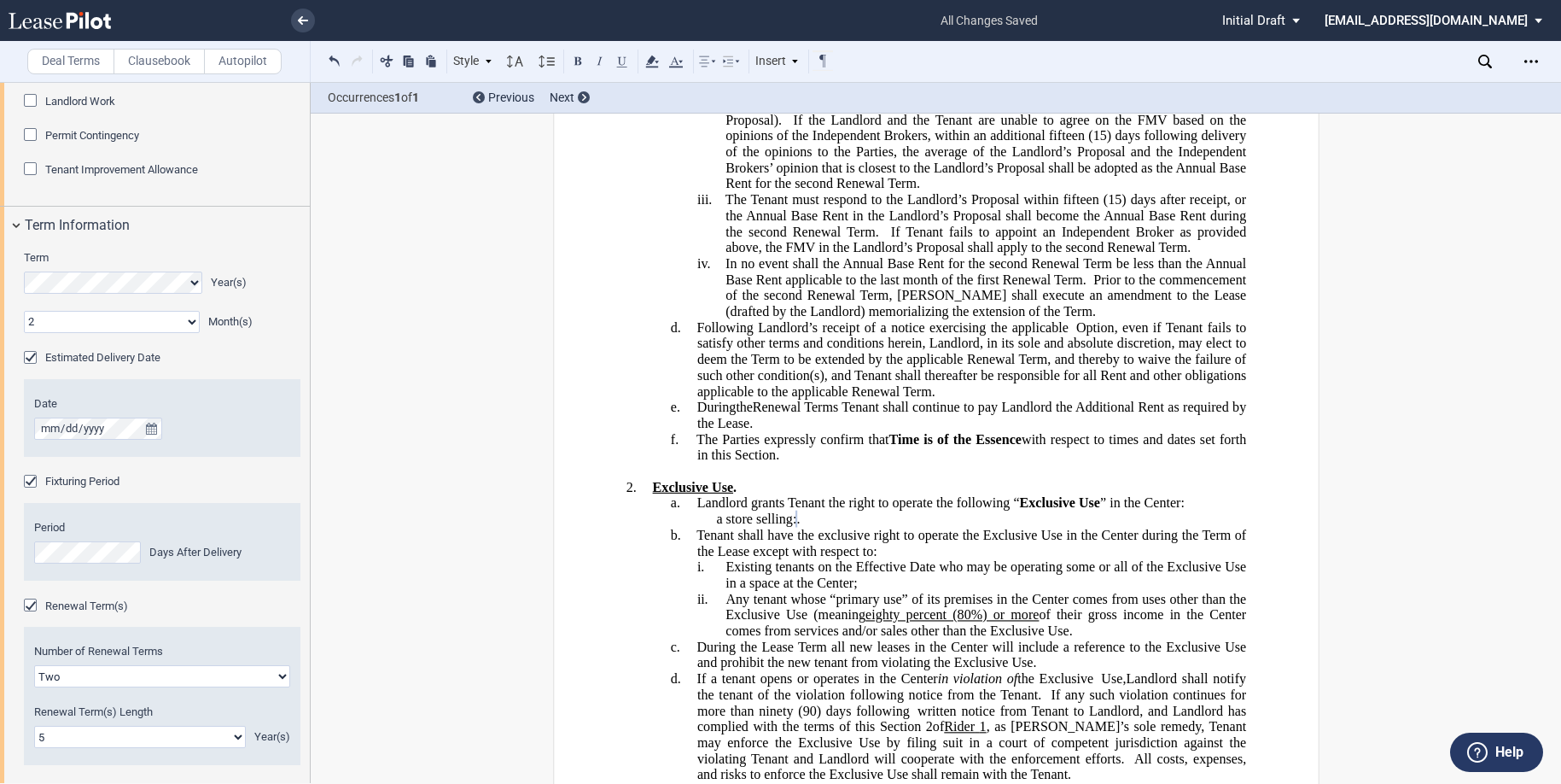
scroll to position [2390, 0]
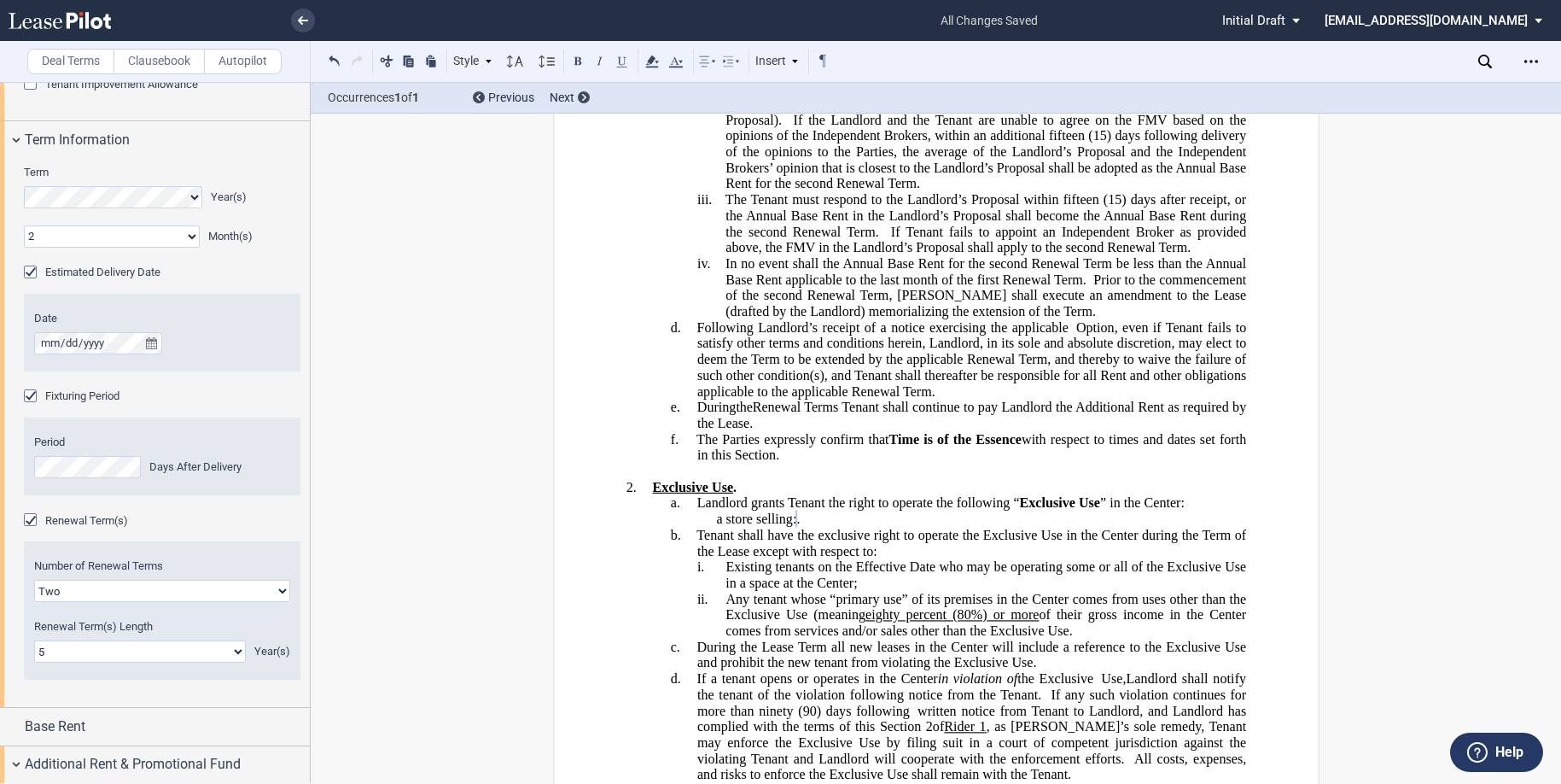
type textarea "Submarine and deli style sandwiches for either on-site and off site consumption…"
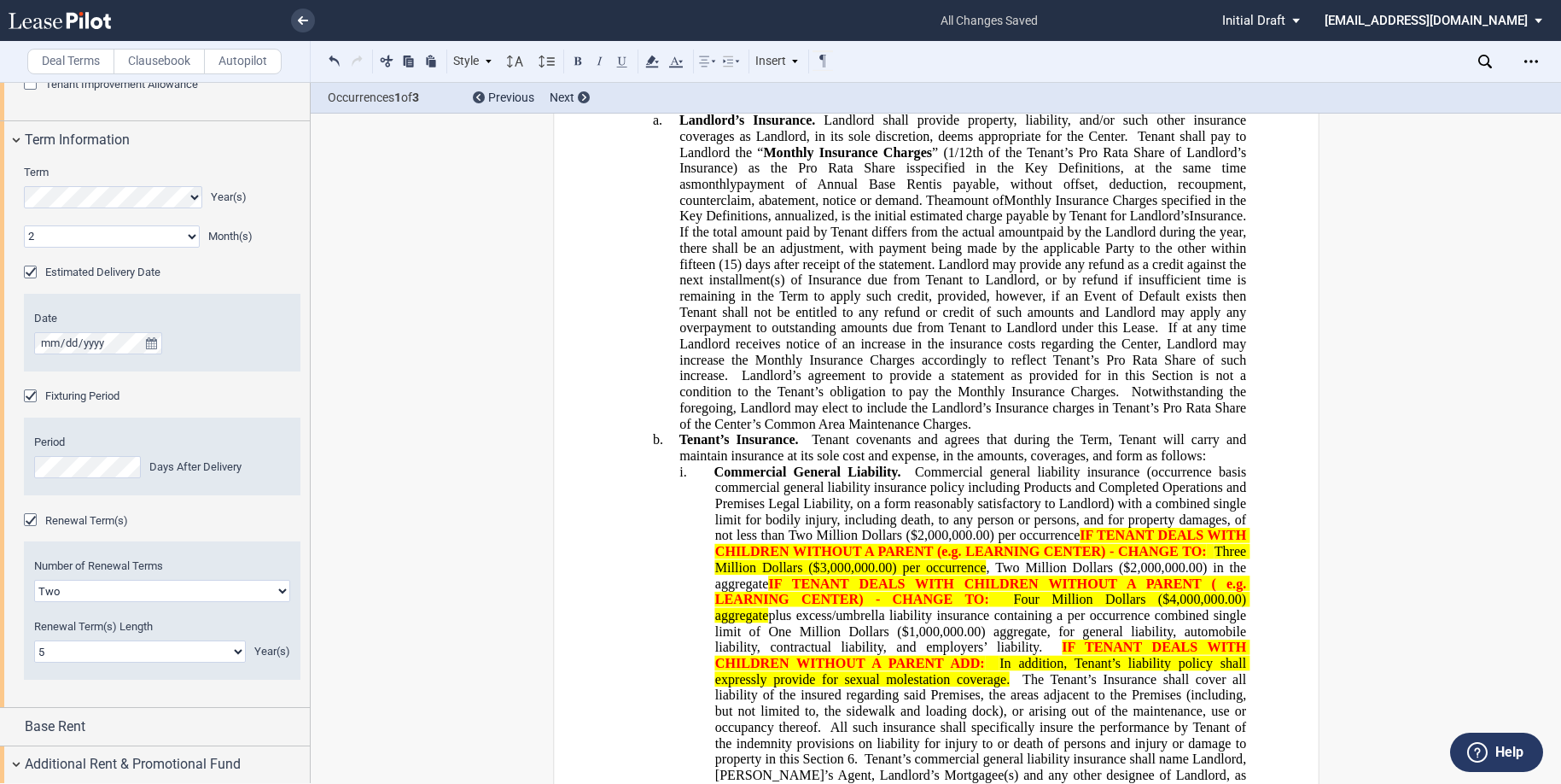
scroll to position [5889, 0]
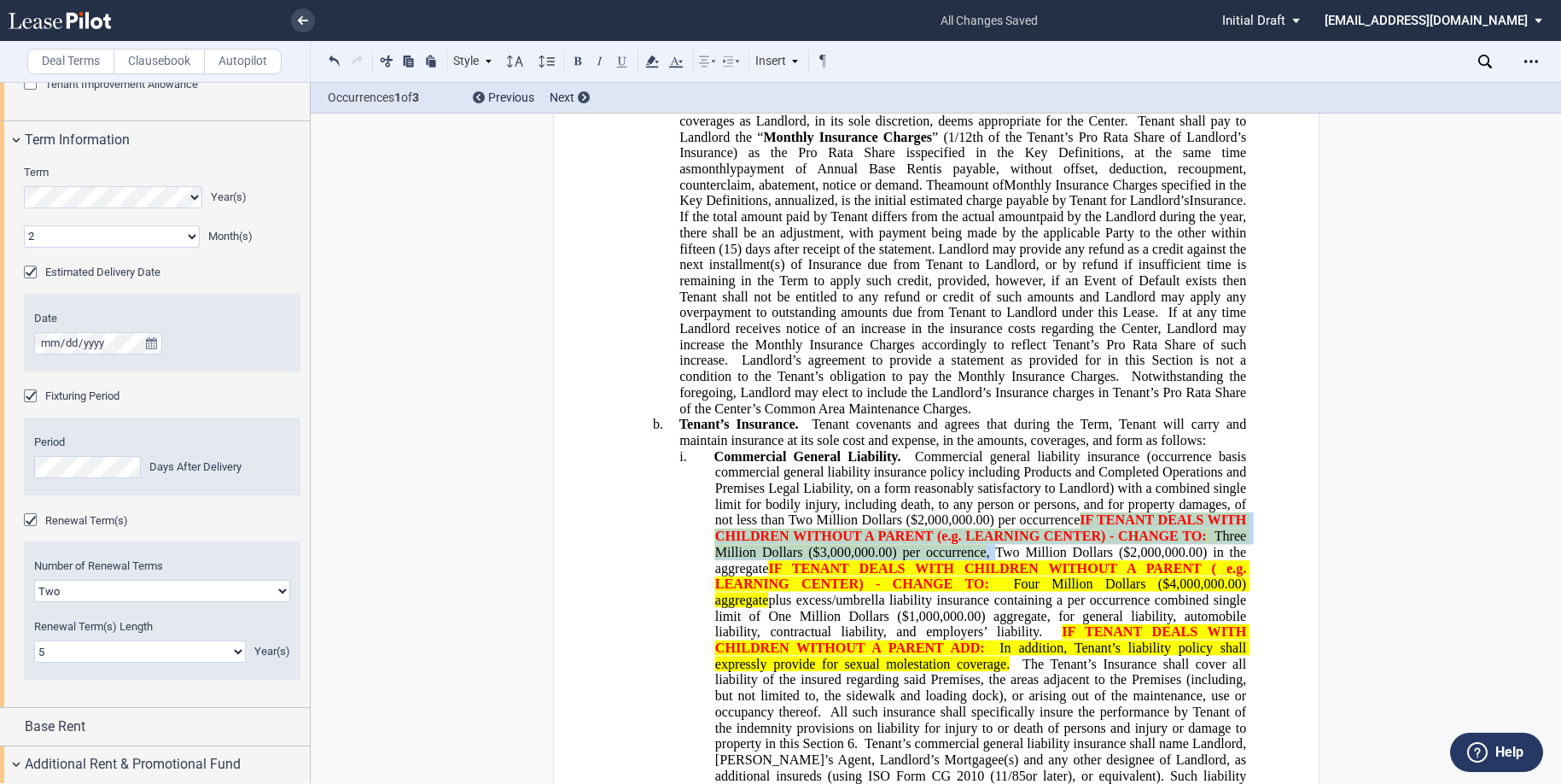
drag, startPoint x: 1076, startPoint y: 530, endPoint x: 995, endPoint y: 564, distance: 87.8
click at [995, 564] on span "Commercial General Liability. Commercial general liability insurance (occurrenc…" at bounding box center [981, 632] width 536 height 366
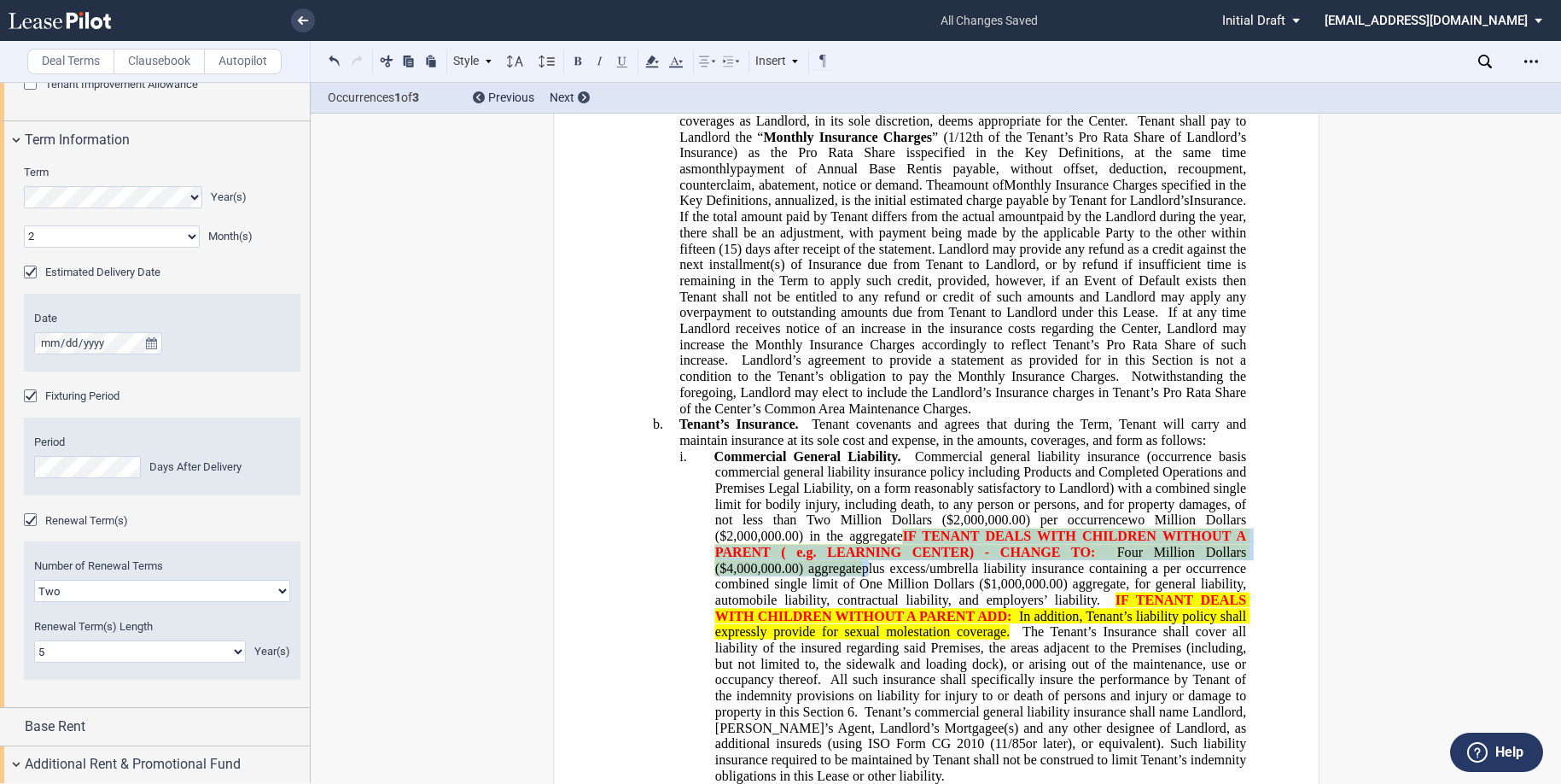
drag, startPoint x: 899, startPoint y: 556, endPoint x: 867, endPoint y: 581, distance: 40.6
click at [864, 582] on span "Commercial General Liability. Commercial general liability insurance (occurrenc…" at bounding box center [981, 616] width 536 height 335
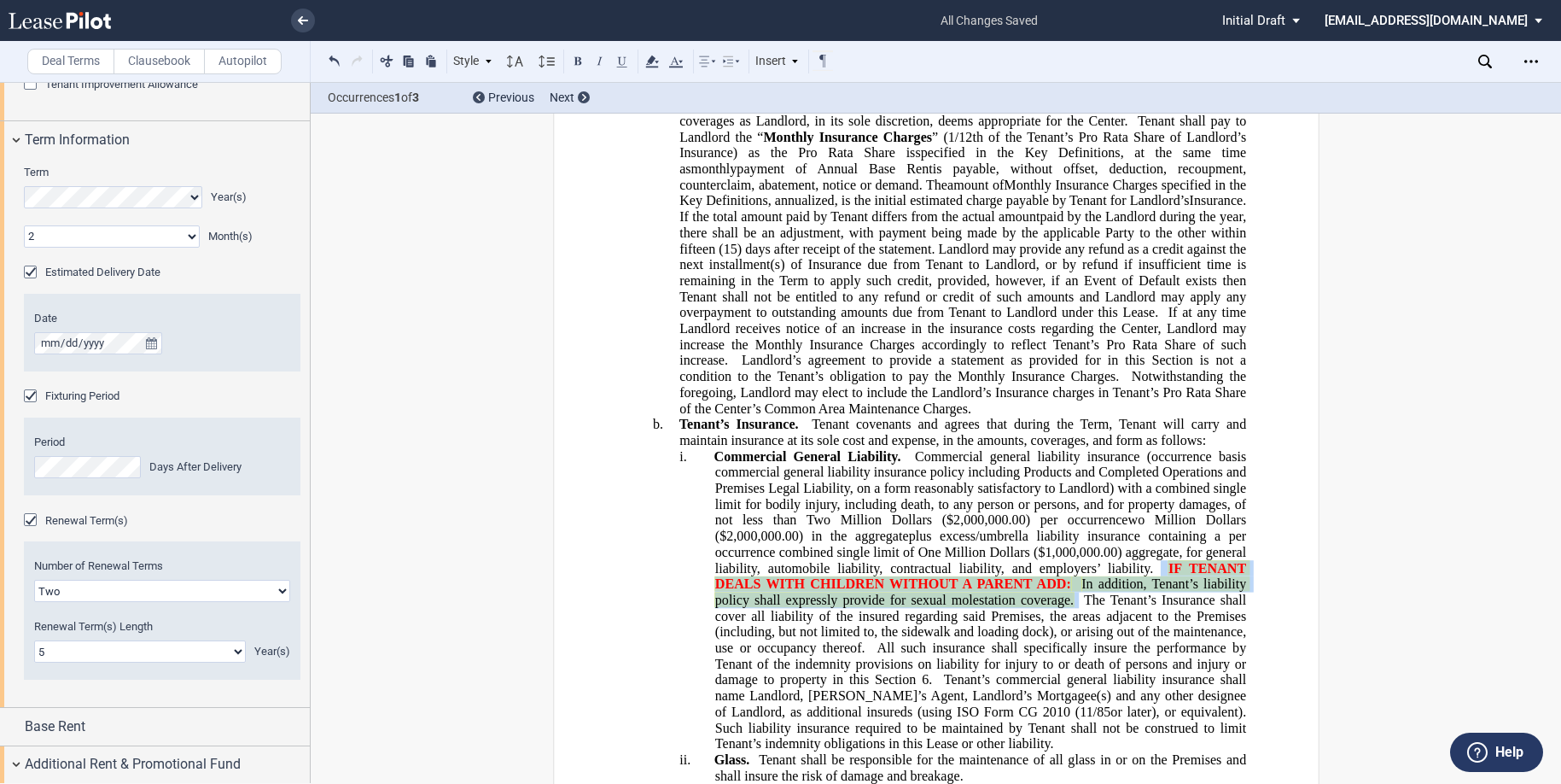
drag, startPoint x: 1157, startPoint y: 581, endPoint x: 1072, endPoint y: 613, distance: 90.8
click at [1072, 613] on span "Commercial General Liability. Commercial general liability insurance (occurrenc…" at bounding box center [981, 599] width 536 height 302
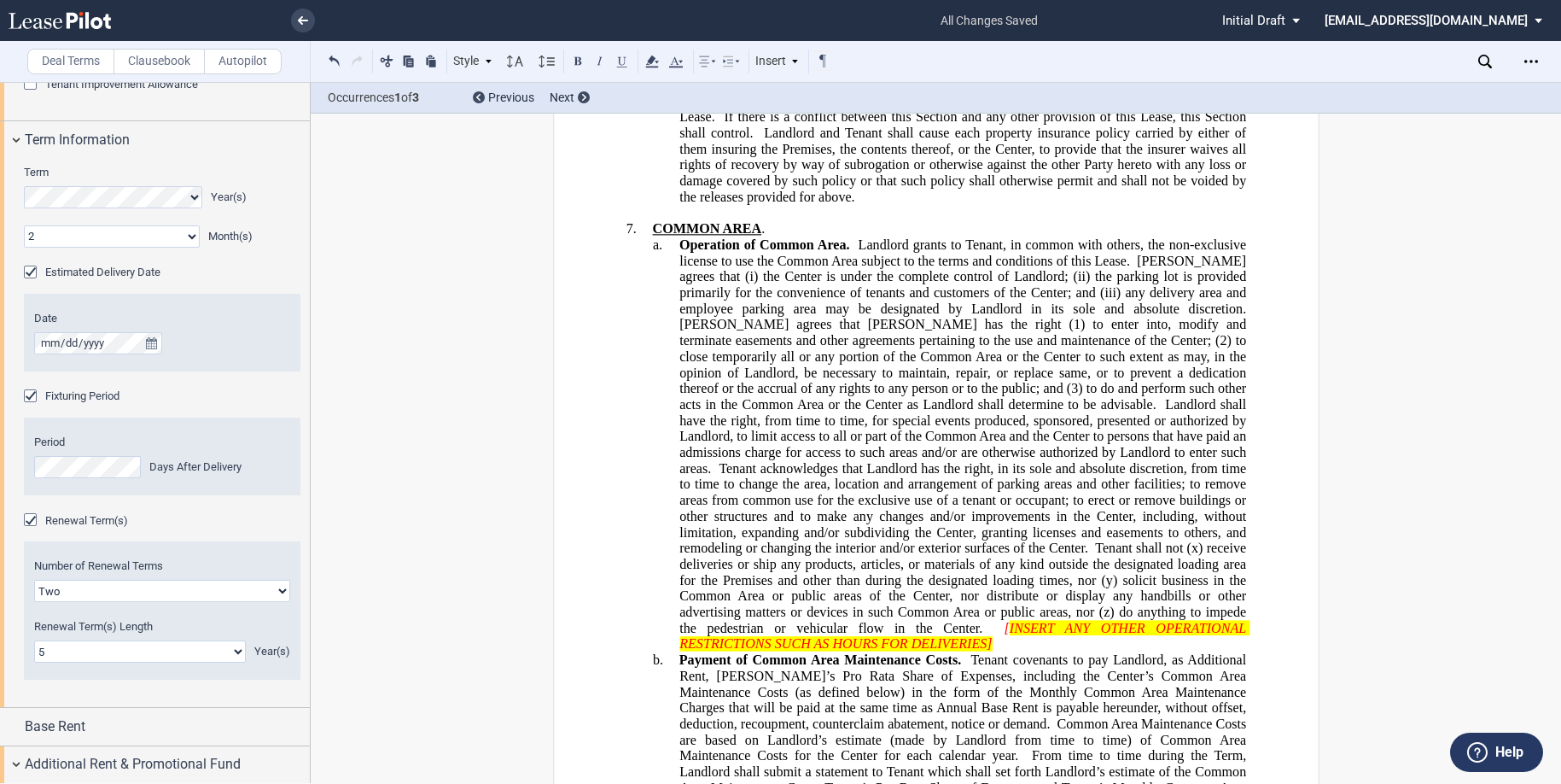
scroll to position [8962, 0]
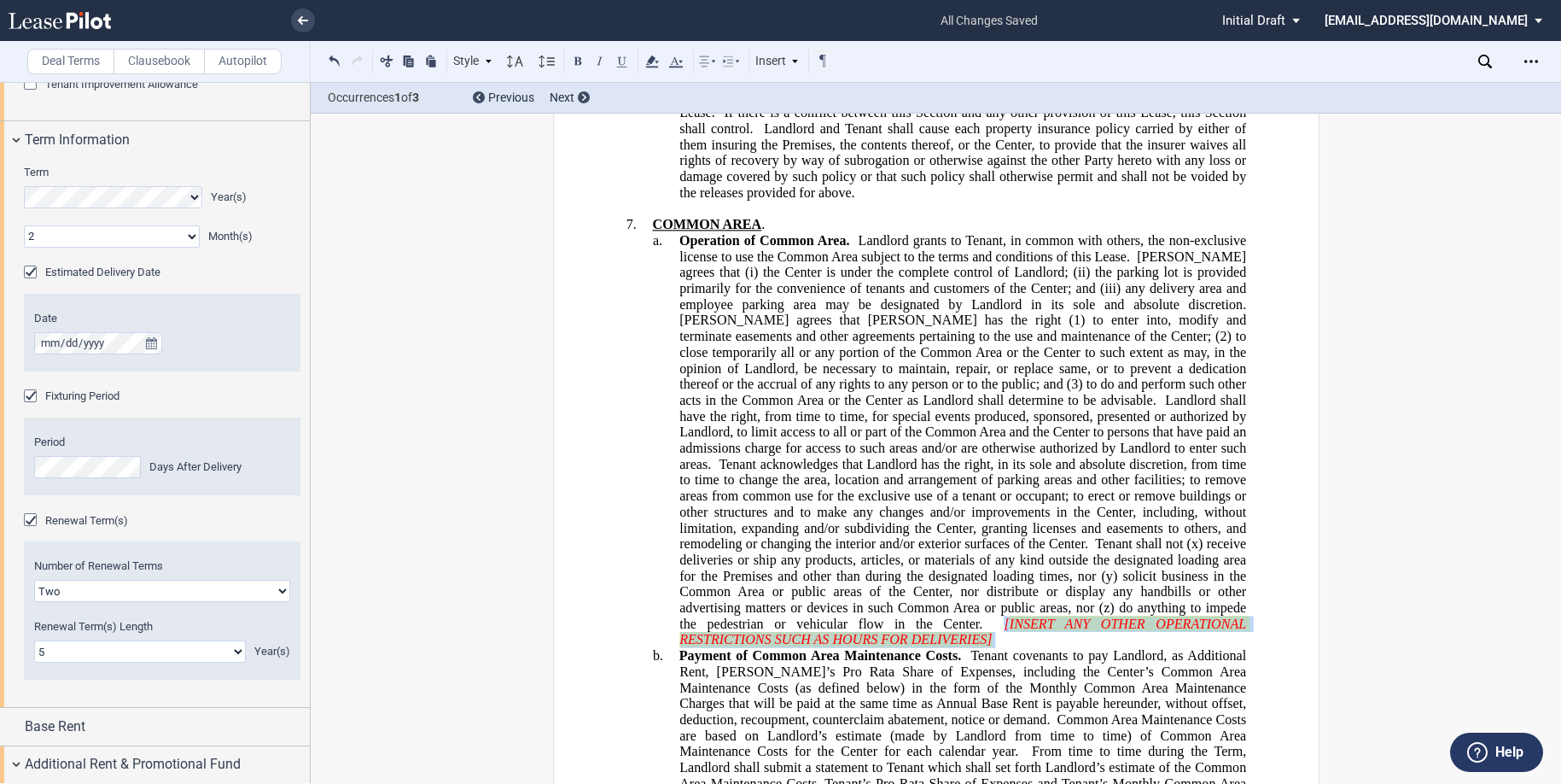
drag, startPoint x: 794, startPoint y: 642, endPoint x: 757, endPoint y: 627, distance: 39.9
click at [757, 627] on p "a. Operation of Common Area. Landlord grants to Tenant, in common with others, …" at bounding box center [962, 440] width 566 height 415
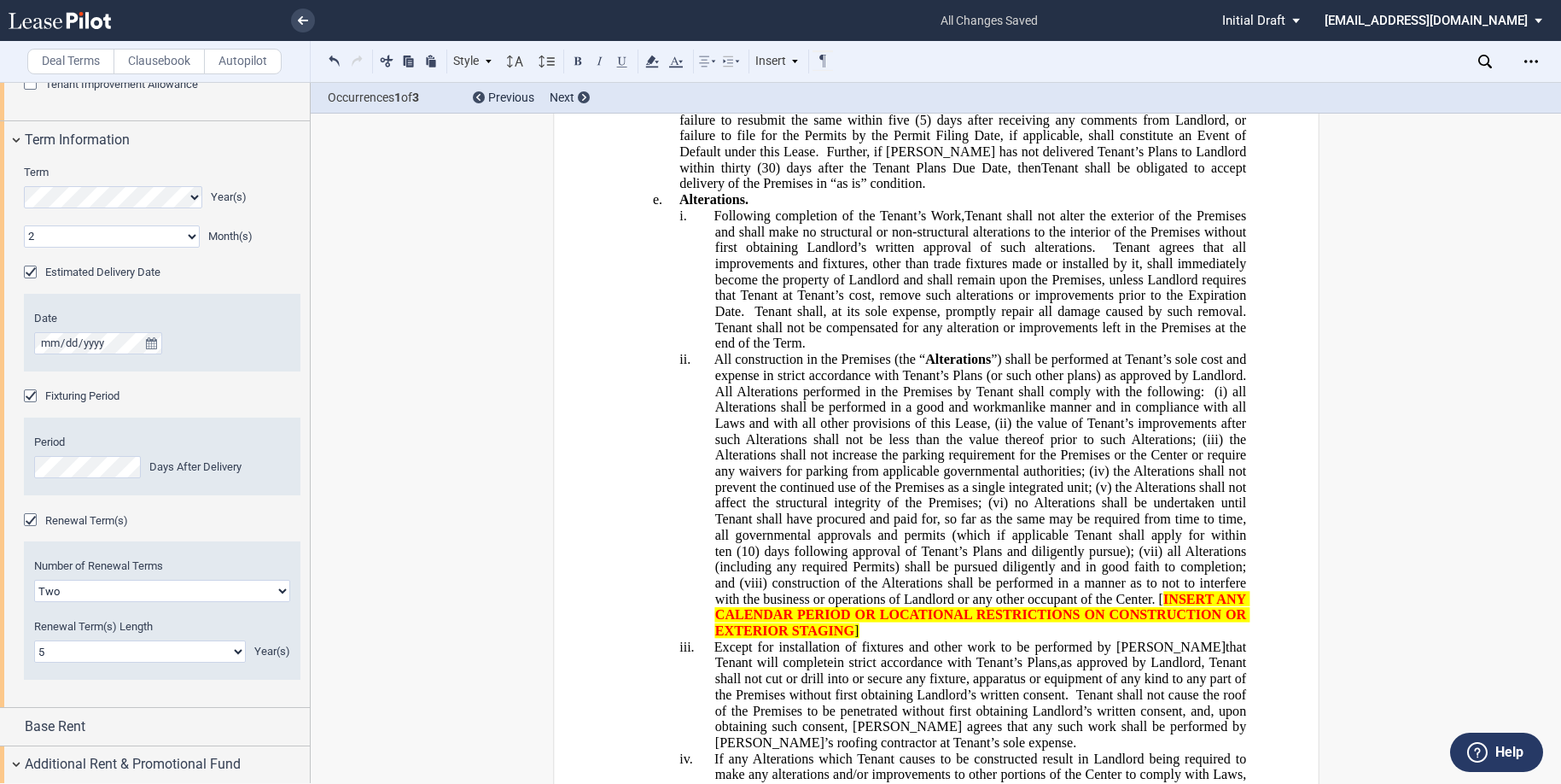
scroll to position [11523, 0]
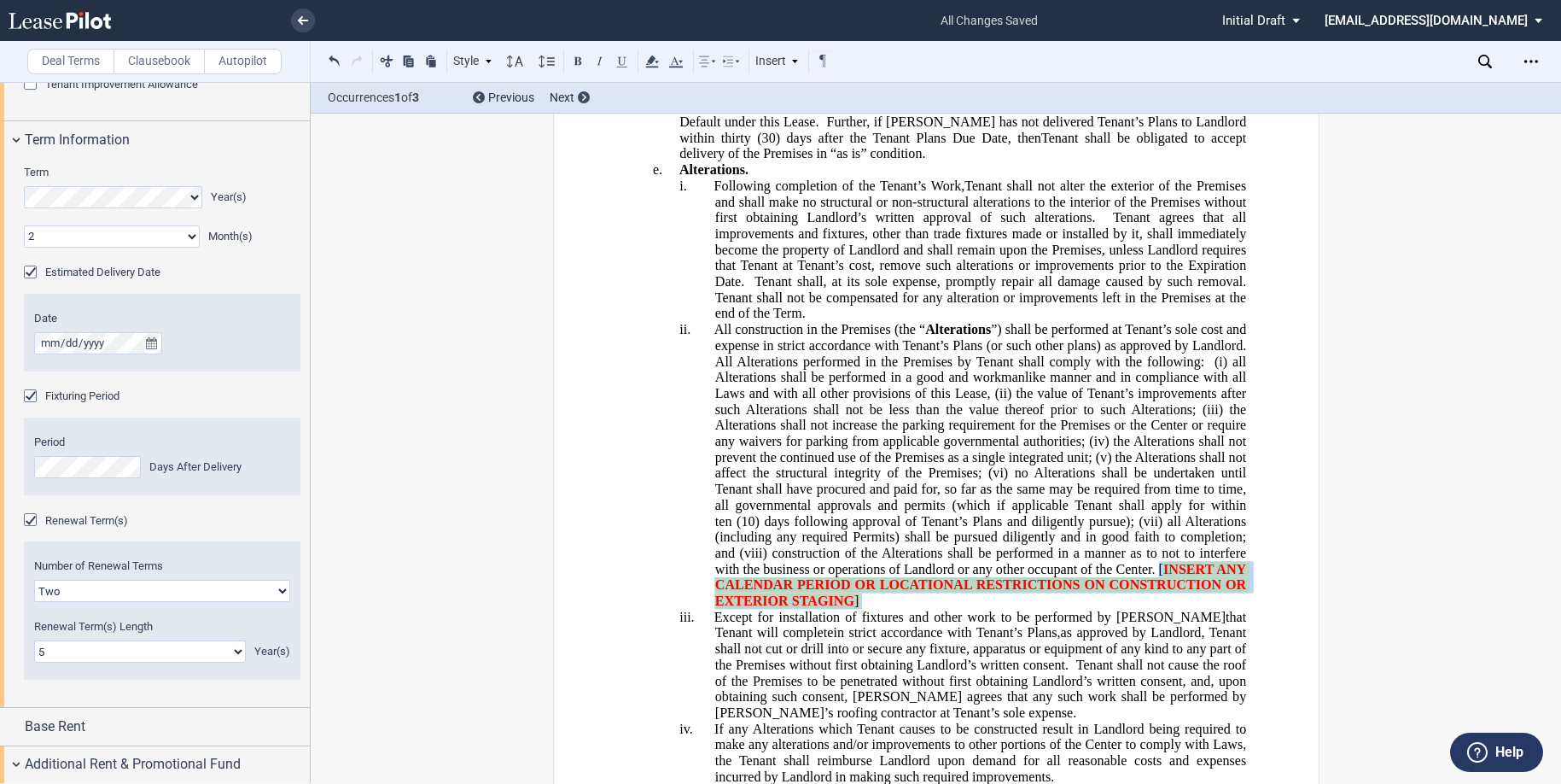
drag, startPoint x: 1199, startPoint y: 603, endPoint x: 1186, endPoint y: 572, distance: 33.6
click at [1186, 572] on p "ii. All construction in the Premises (the “ Alterations ”) shall be performed a…" at bounding box center [980, 465] width 531 height 288
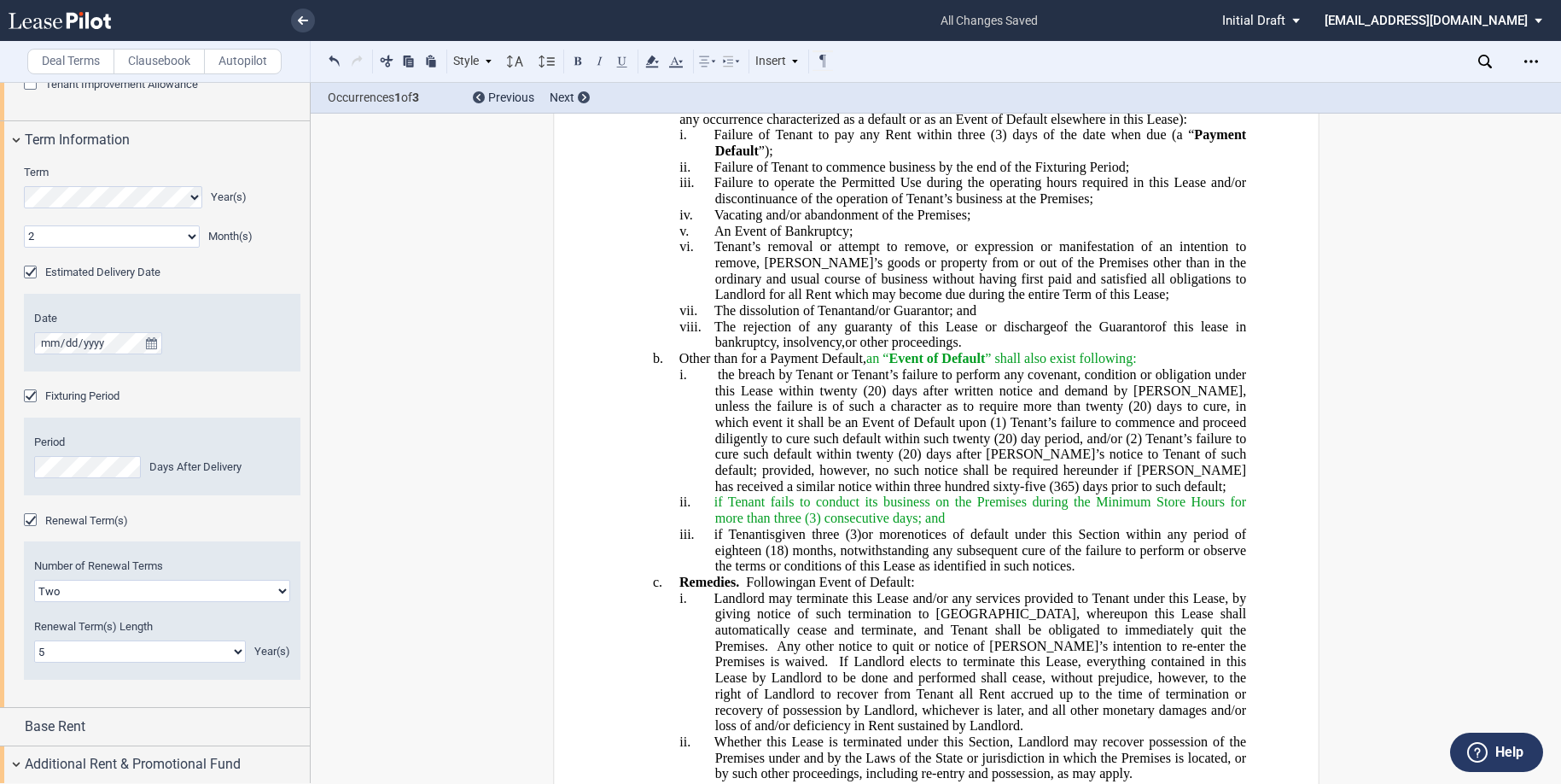
scroll to position [24840, 0]
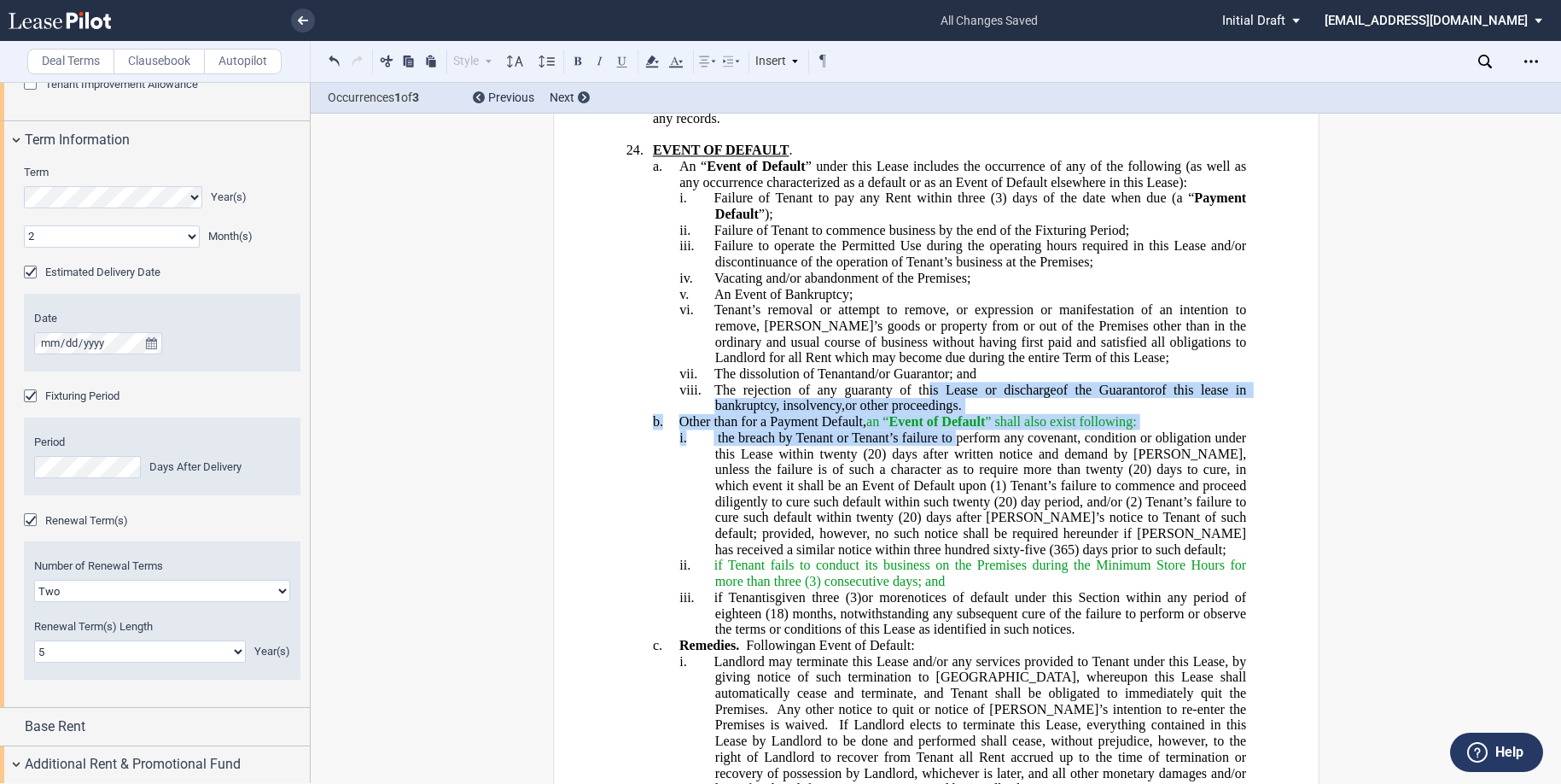
drag, startPoint x: 951, startPoint y: 381, endPoint x: 916, endPoint y: 322, distance: 68.6
click at [649, 60] on use at bounding box center [652, 62] width 13 height 12
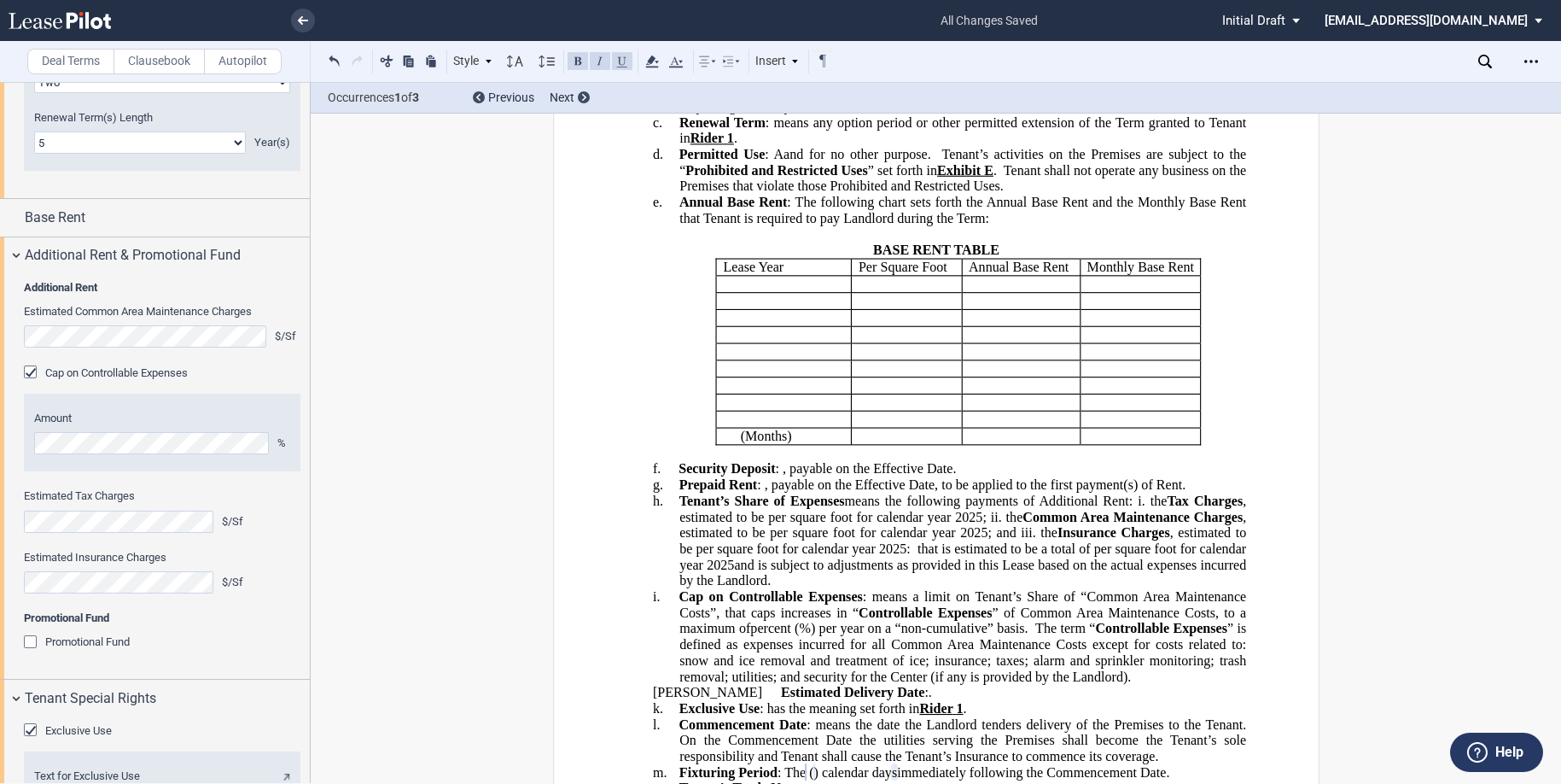
scroll to position [2903, 0]
click at [67, 225] on span "Base Rent" at bounding box center [55, 214] width 61 height 20
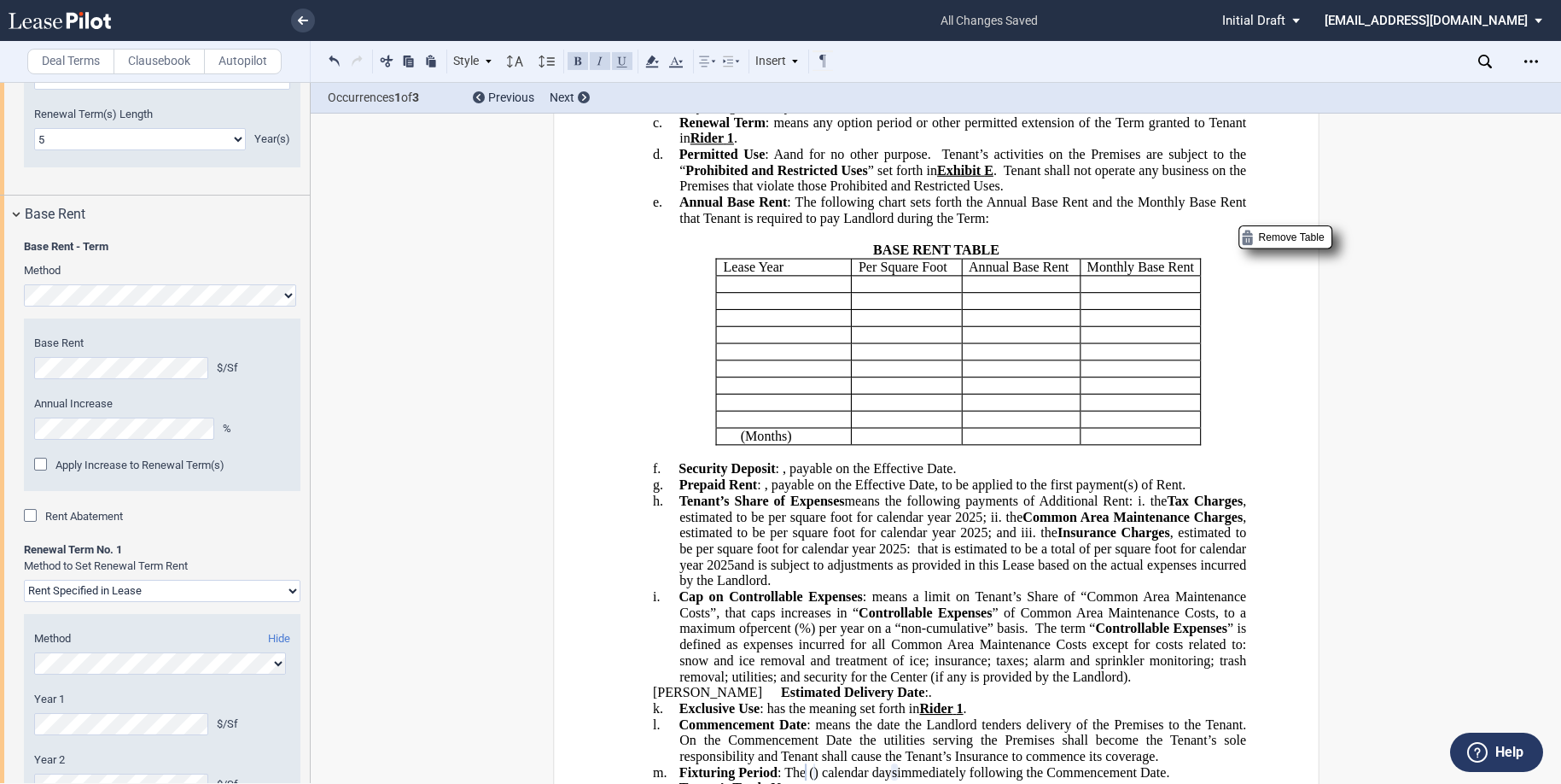
click at [743, 292] on p "﻿ ﻿ ( ﻿ ﻿ Month s )" at bounding box center [788, 284] width 111 height 16
click at [747, 309] on p "﻿ ﻿ ( ﻿ ﻿ Month s )" at bounding box center [788, 300] width 111 height 16
click at [759, 309] on p "﻿ ﻿ ( ﻿ ﻿ Month s )" at bounding box center [788, 300] width 111 height 16
click at [741, 309] on p "﻿ ﻿ ( ﻿ ﻿ Month s )" at bounding box center [788, 300] width 111 height 16
click at [747, 326] on p "﻿ ﻿ ( ﻿ ﻿ Month s )" at bounding box center [788, 318] width 111 height 16
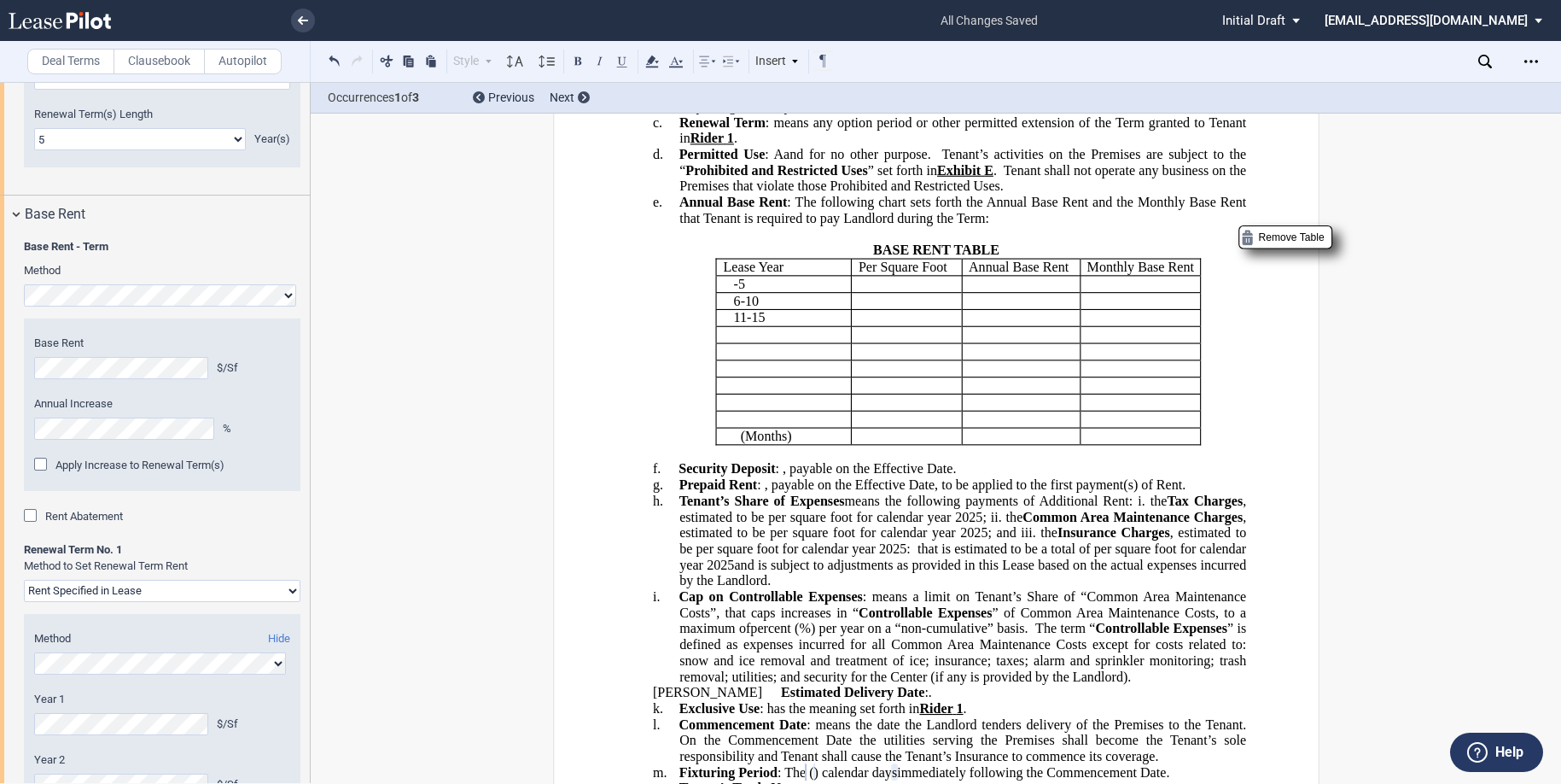
click at [747, 344] on p "﻿ ﻿ ( ﻿ ﻿ Month s )" at bounding box center [788, 335] width 111 height 16
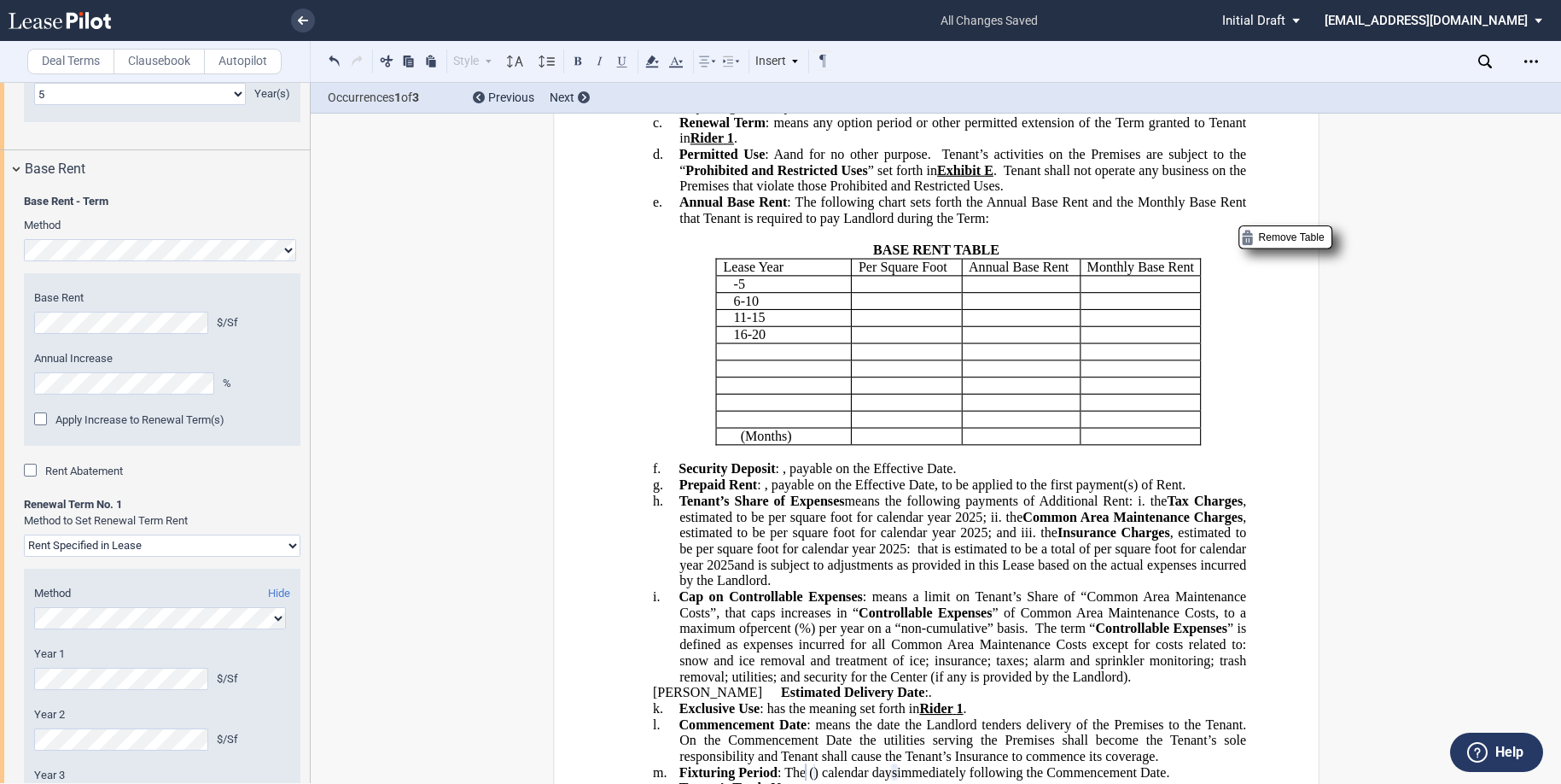
scroll to position [2988, 0]
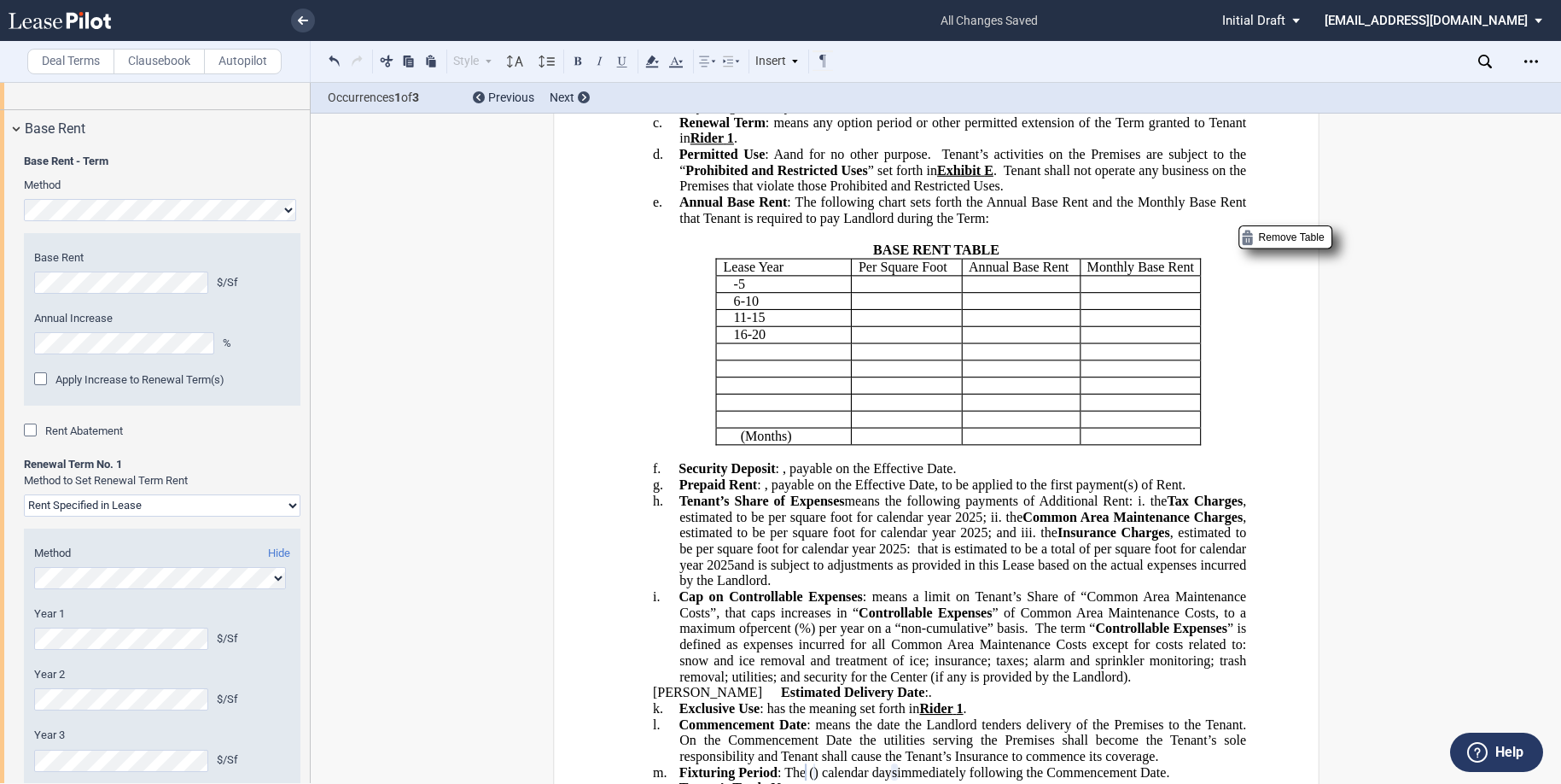
click at [32, 440] on div "Rent Abatement" at bounding box center [32, 432] width 17 height 17
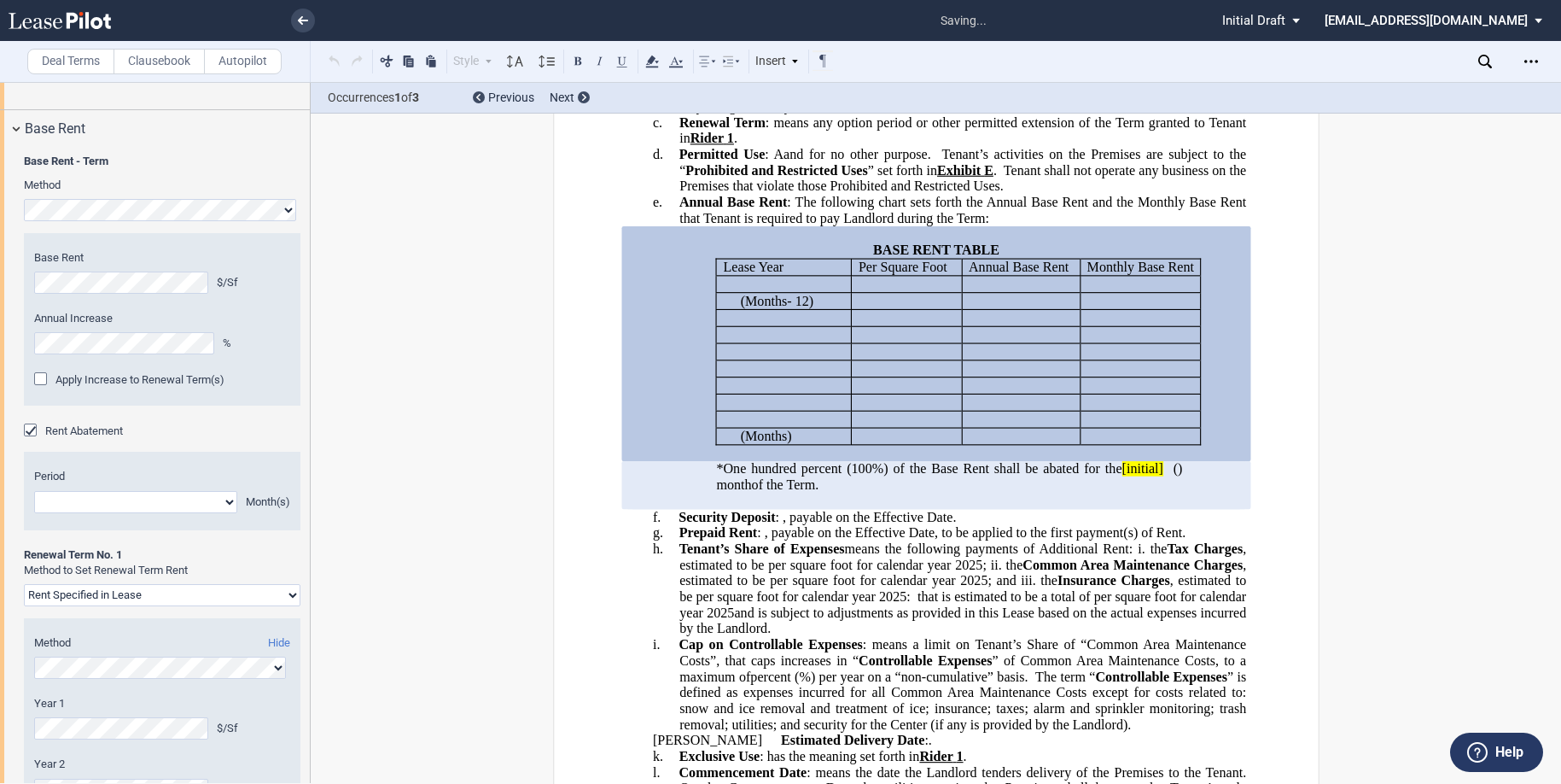
click at [220, 513] on select "1 2 3 4 5 6 7 8 9 10 11" at bounding box center [136, 501] width 203 height 22
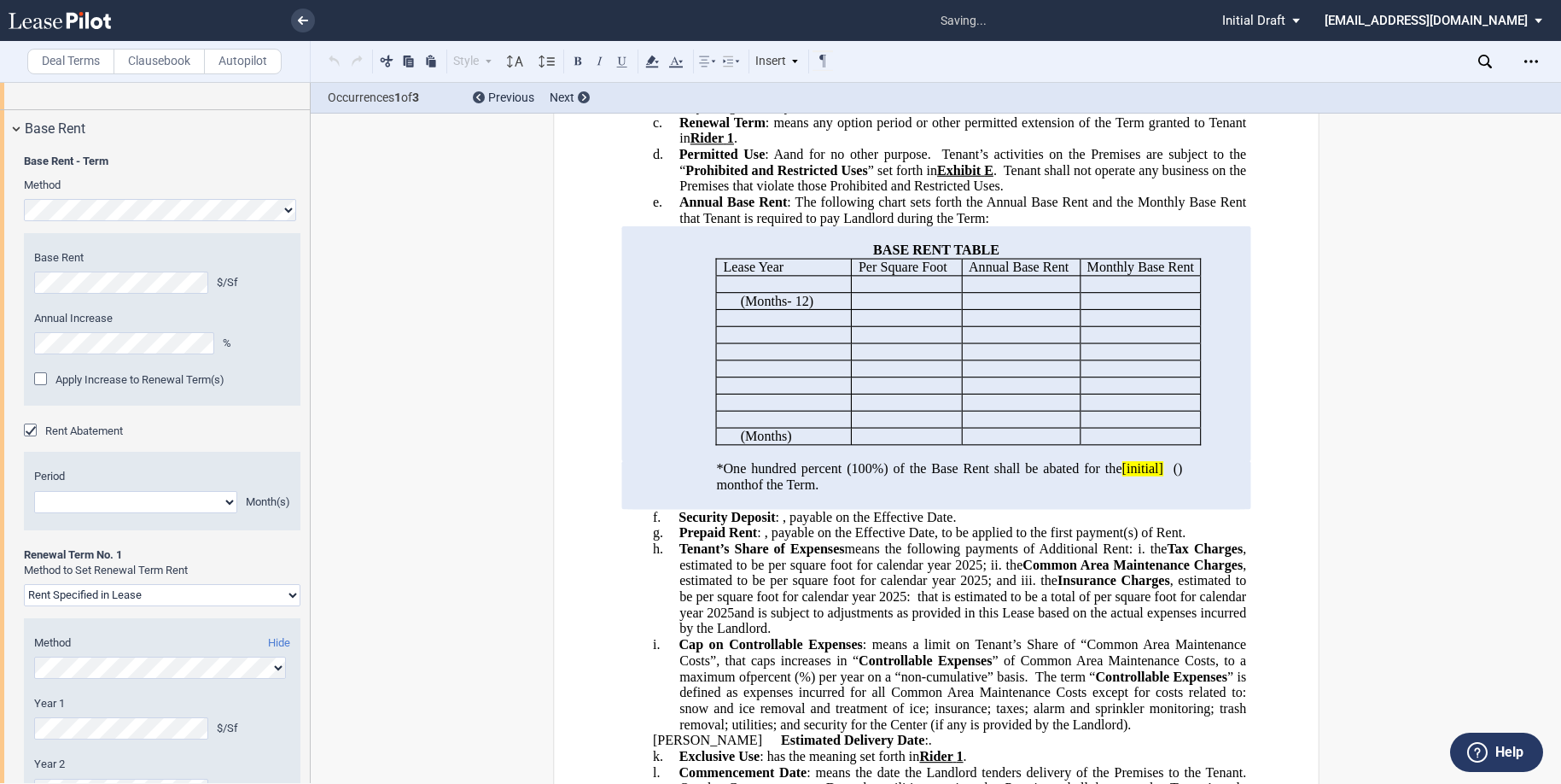
select select "number:2"
click at [34, 513] on select "1 2 3 4 5 6 7 8 9 10 11" at bounding box center [136, 501] width 203 height 22
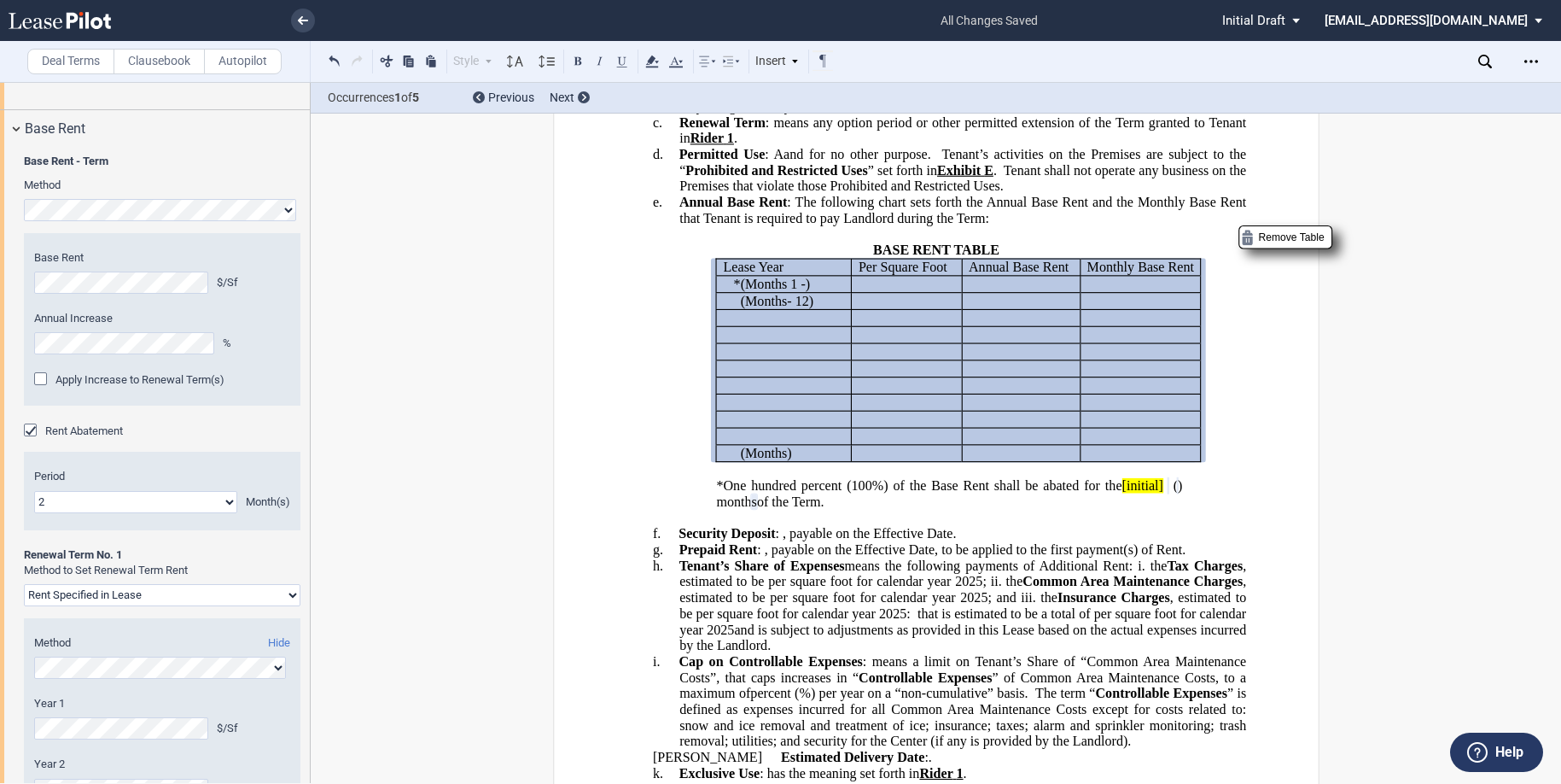
click at [750, 326] on p "﻿ ﻿ * (Months 1 - ﻿ ﻿ ) (Month 1) (Months ﻿ ﻿ - 12) (Month 12) ( ﻿ ﻿ Month s )" at bounding box center [788, 318] width 111 height 16
click at [833, 309] on p "﻿ ﻿ * (Months 1 - ﻿ ﻿ ) (Month 1) (Months ﻿ ﻿ - 12) (Month 12) ( ﻿ ﻿ Month s )" at bounding box center [788, 300] width 111 height 16
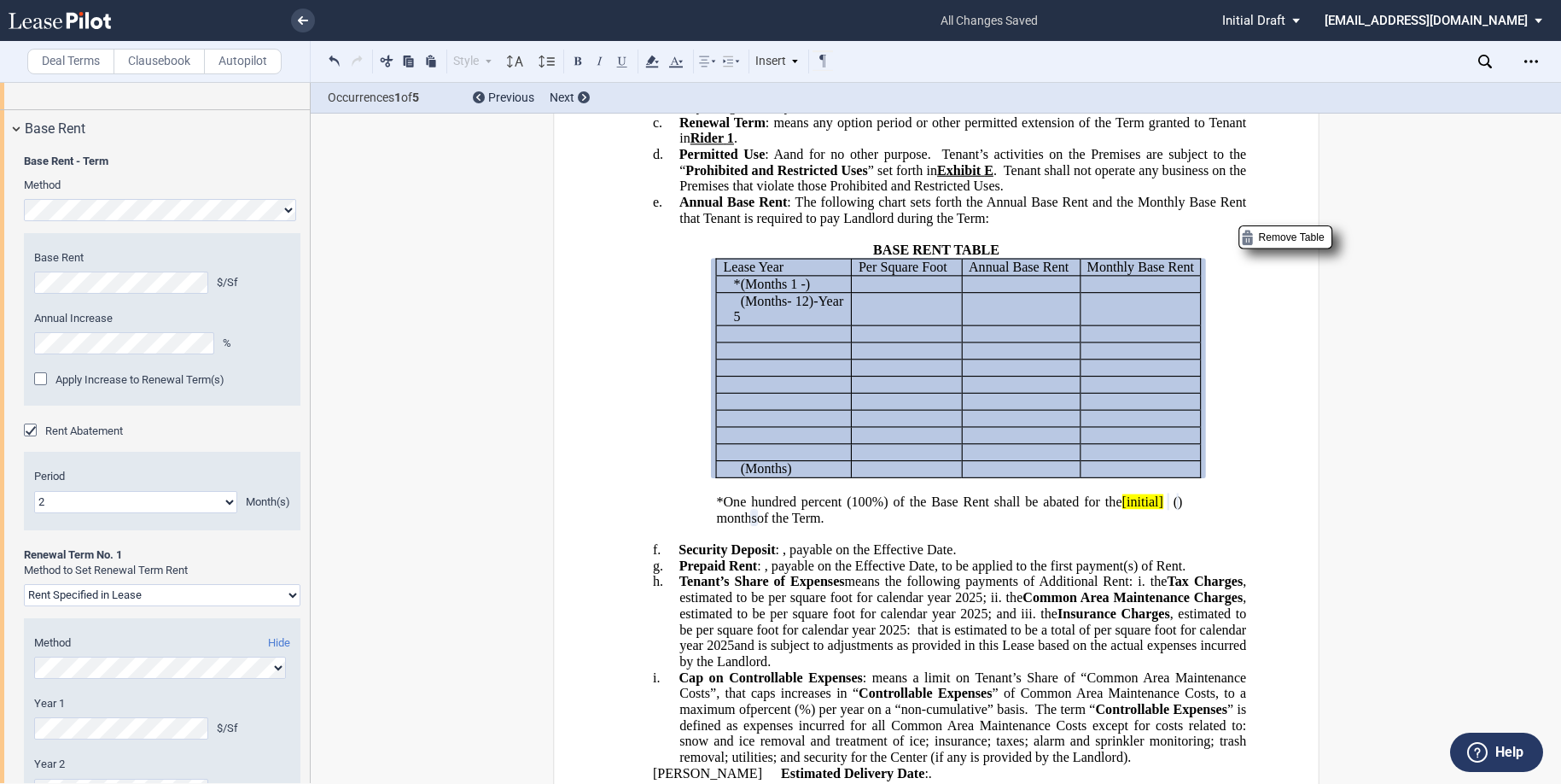
click at [747, 343] on p "﻿ ﻿ * (Months 1 - ﻿ ﻿ ) (Month 1) (Months ﻿ ﻿ - 12) (Month 12) ( ﻿ ﻿ Month s )" at bounding box center [788, 334] width 111 height 16
click at [747, 359] on p "﻿ ﻿ * (Months 1 - ﻿ ﻿ ) (Month 1) (Months ﻿ ﻿ - 12) (Month 12) ( ﻿ ﻿ Month s )" at bounding box center [788, 351] width 111 height 16
click at [748, 375] on p "﻿ ﻿ * (Months 1 - ﻿ ﻿ ) (Month 1) (Months ﻿ ﻿ - 12) (Month 12) ( ﻿ ﻿ Month s )" at bounding box center [788, 367] width 111 height 16
drag, startPoint x: 1187, startPoint y: 532, endPoint x: 1136, endPoint y: 538, distance: 51.4
click at [1136, 535] on div "*One hundred percent (100%) of the Base Rent shall be abated for the [initial] …" at bounding box center [936, 518] width 620 height 48
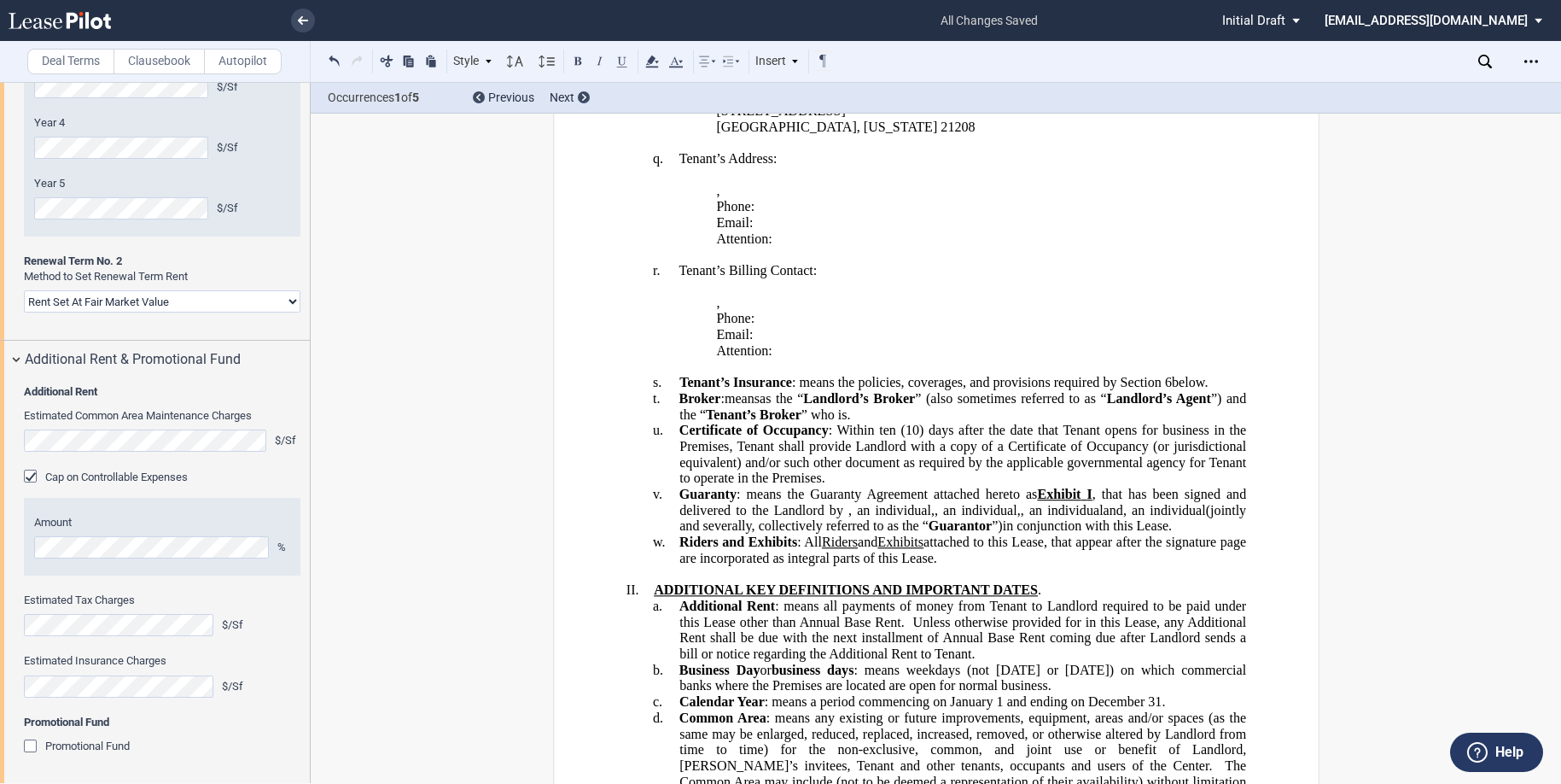
scroll to position [3756, 0]
